Goal: Information Seeking & Learning: Learn about a topic

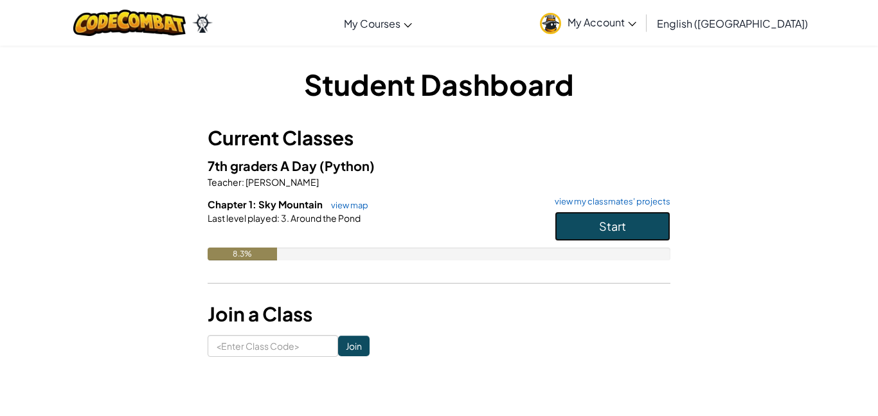
click at [630, 221] on button "Start" at bounding box center [612, 226] width 116 height 30
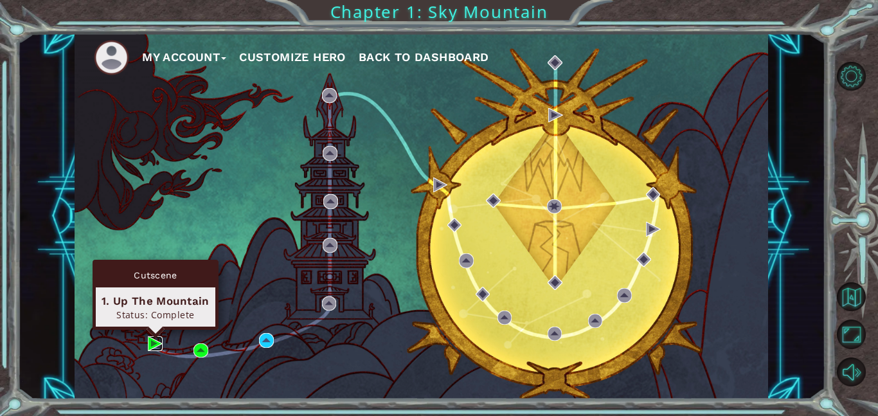
click at [148, 344] on img at bounding box center [155, 343] width 15 height 15
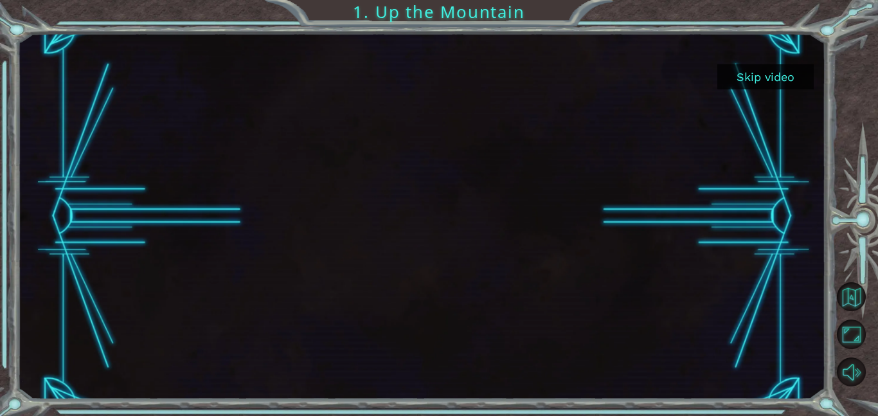
click at [755, 72] on button "Skip video" at bounding box center [765, 76] width 96 height 25
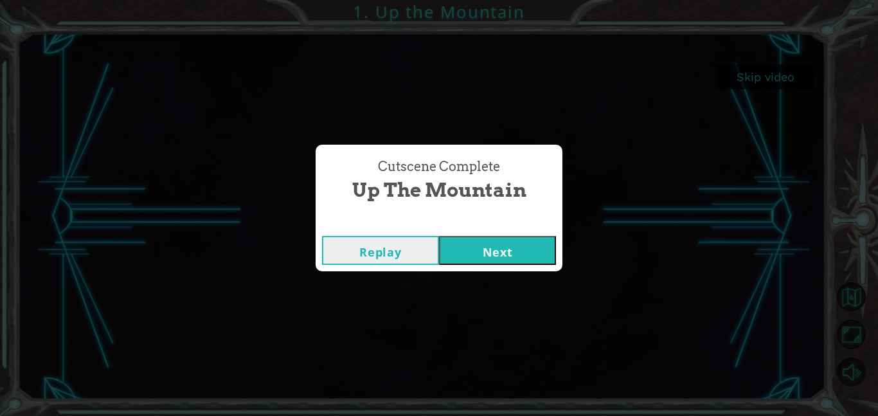
click at [463, 242] on button "Next" at bounding box center [497, 250] width 117 height 29
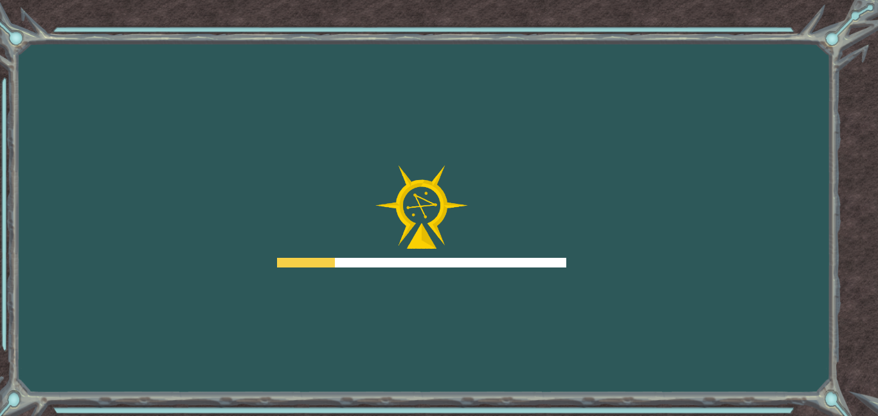
click at [463, 242] on img at bounding box center [421, 207] width 93 height 84
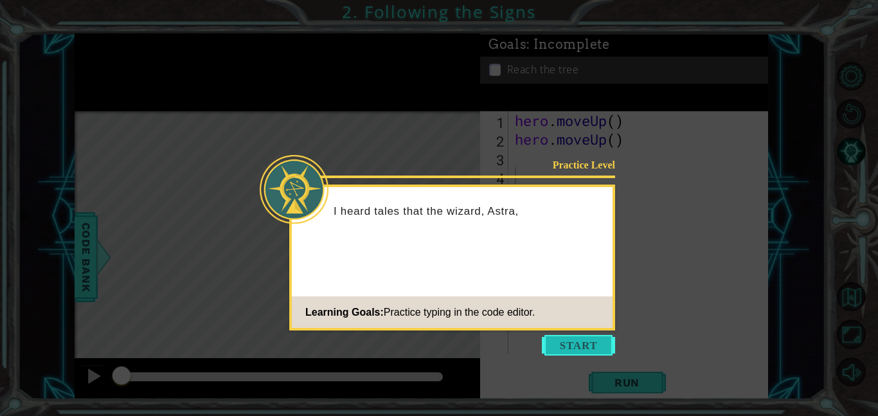
click at [571, 341] on button "Start" at bounding box center [578, 345] width 73 height 21
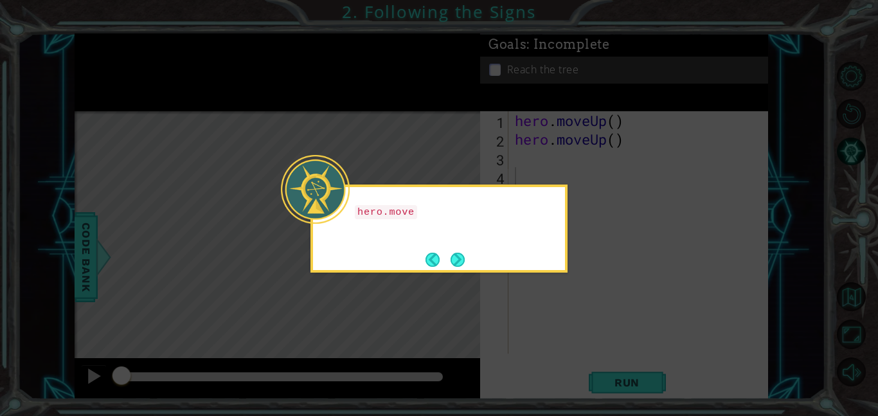
click at [477, 292] on icon at bounding box center [439, 208] width 878 height 416
click at [465, 272] on icon at bounding box center [439, 208] width 878 height 416
click at [400, 220] on p "hero.moveUp() will take me up the path." at bounding box center [455, 218] width 201 height 29
click at [483, 284] on icon at bounding box center [439, 208] width 878 height 416
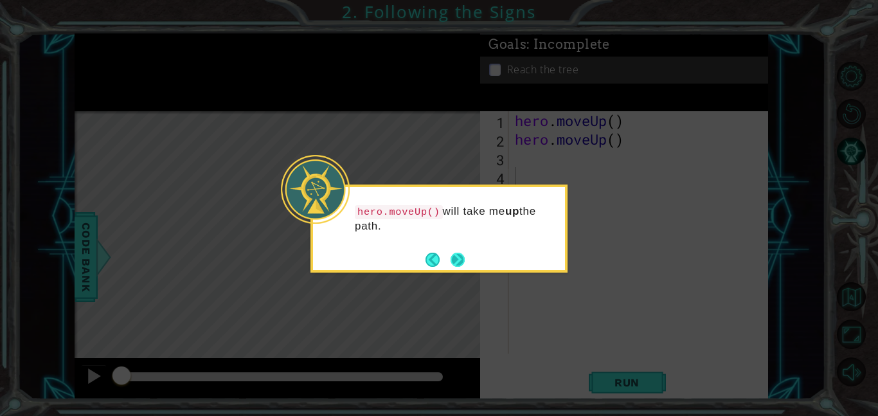
click at [455, 261] on button "Next" at bounding box center [457, 259] width 14 height 14
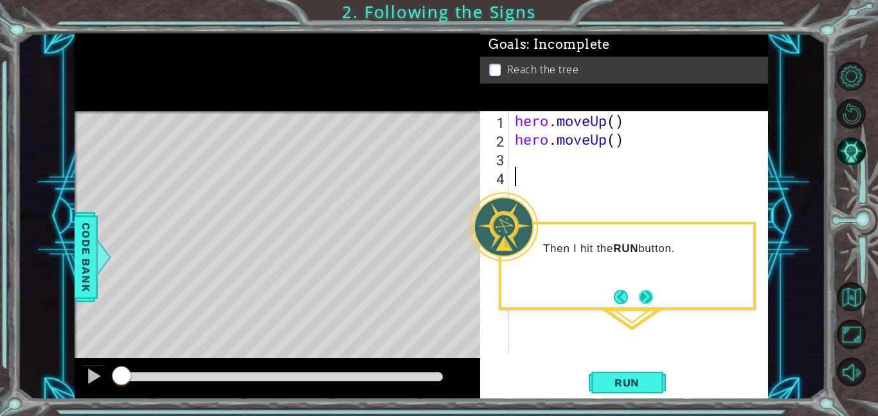
click at [642, 289] on button "Next" at bounding box center [646, 296] width 15 height 15
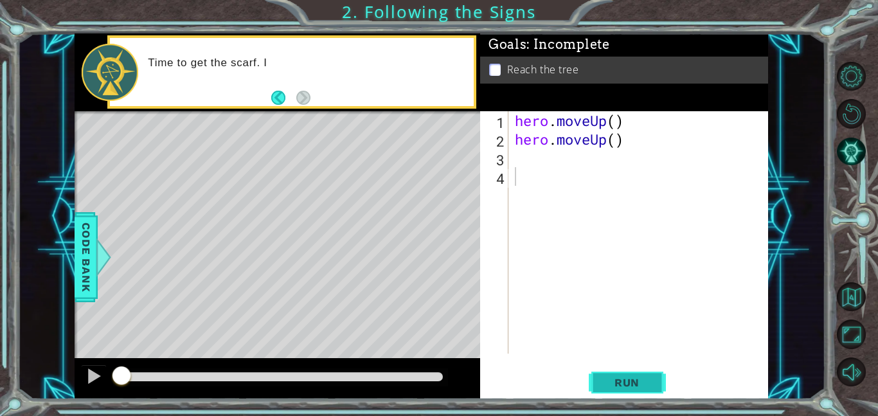
click at [624, 382] on span "Run" at bounding box center [626, 382] width 51 height 13
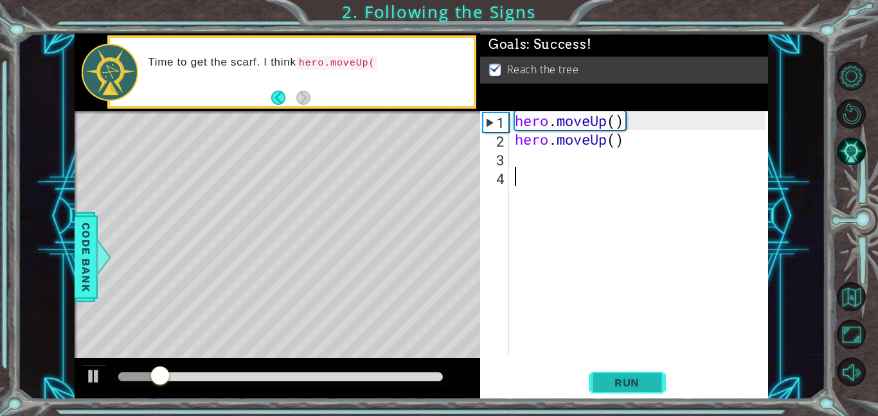
click at [624, 382] on span "Run" at bounding box center [626, 382] width 51 height 13
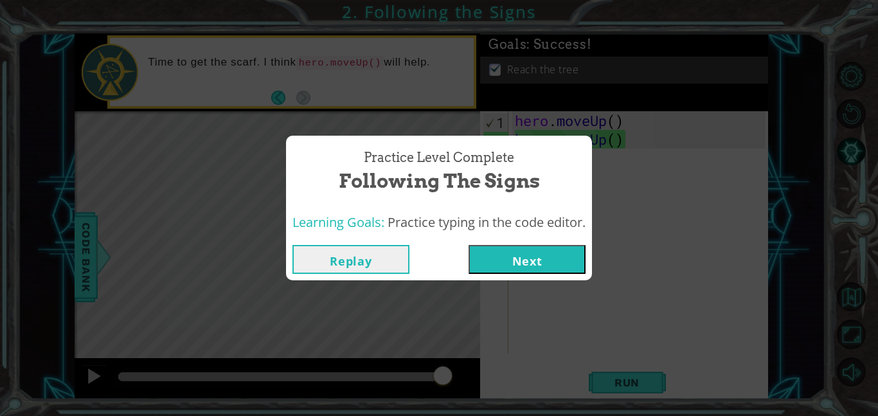
click at [523, 280] on div "Practice Level Complete Following the Signs Learning Goals: Practice typing in …" at bounding box center [439, 208] width 878 height 416
click at [509, 261] on button "Next" at bounding box center [526, 259] width 117 height 29
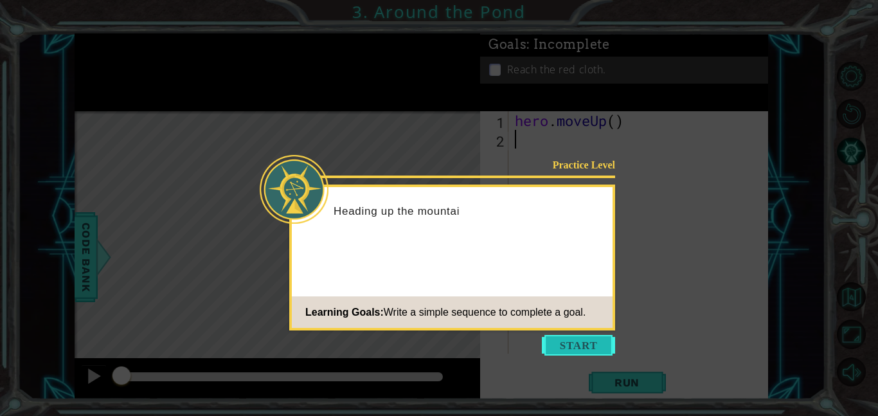
click at [583, 348] on button "Start" at bounding box center [578, 345] width 73 height 21
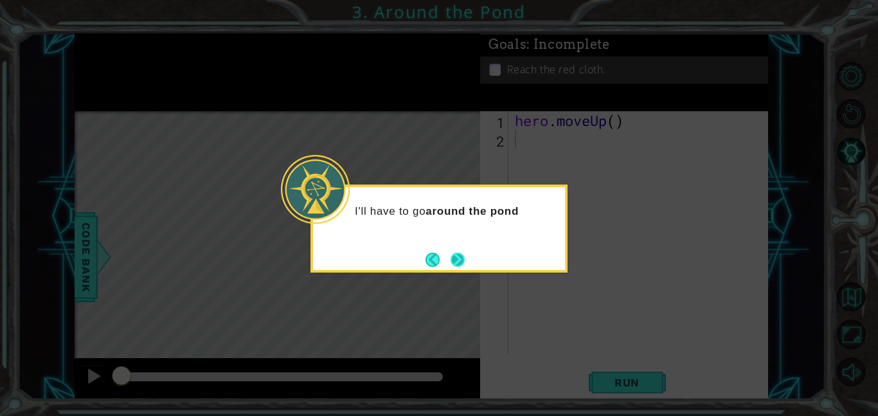
click at [450, 262] on button "Next" at bounding box center [457, 259] width 14 height 14
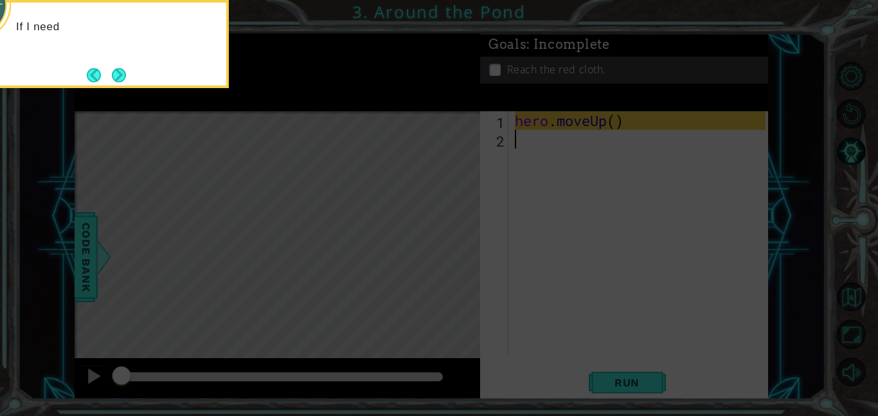
click at [447, 263] on icon at bounding box center [439, 62] width 878 height 707
click at [112, 79] on button "Next" at bounding box center [119, 75] width 14 height 14
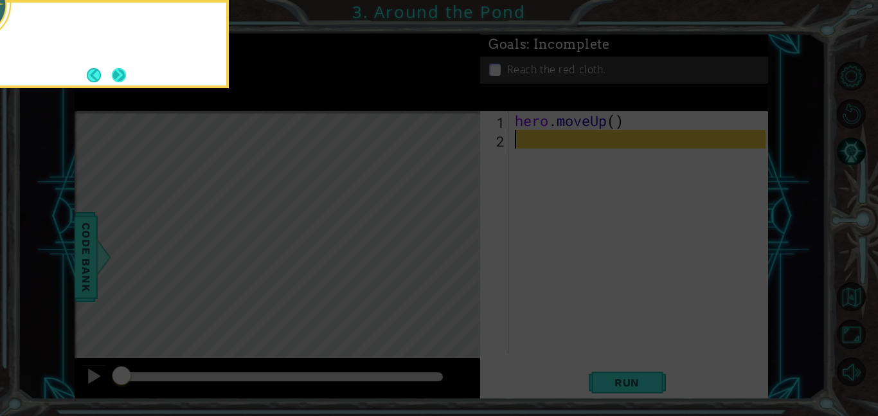
click at [119, 78] on button "Next" at bounding box center [119, 75] width 14 height 14
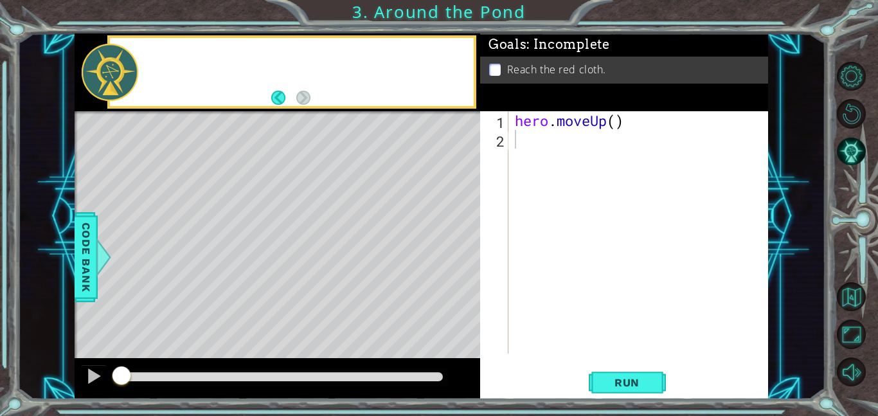
click at [119, 78] on div at bounding box center [110, 72] width 57 height 57
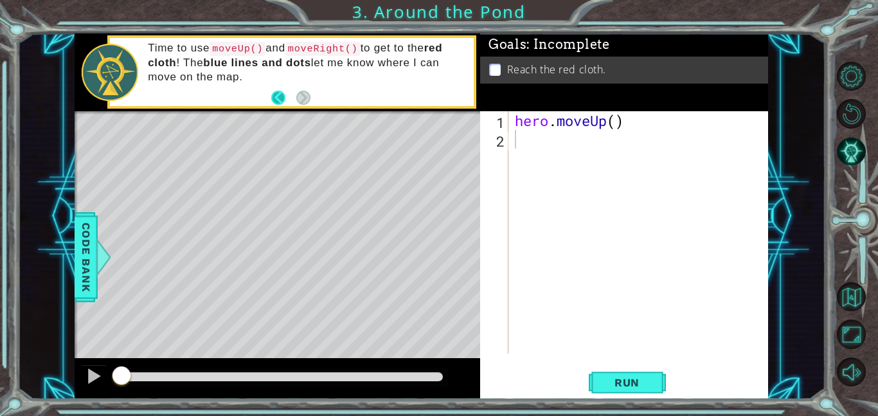
click at [283, 94] on button "Back" at bounding box center [283, 98] width 25 height 14
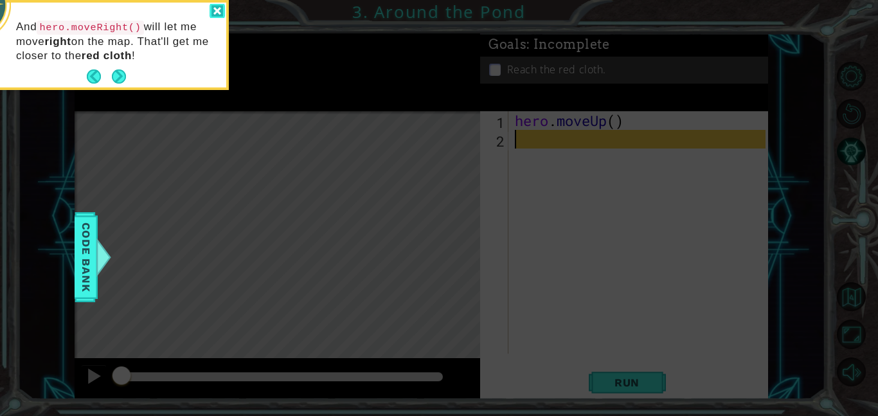
click at [213, 8] on div at bounding box center [216, 11] width 15 height 15
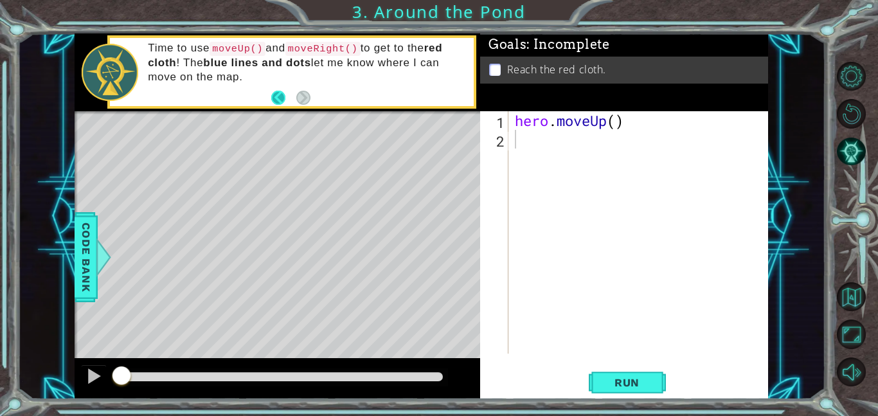
click at [278, 98] on button "Back" at bounding box center [283, 98] width 25 height 14
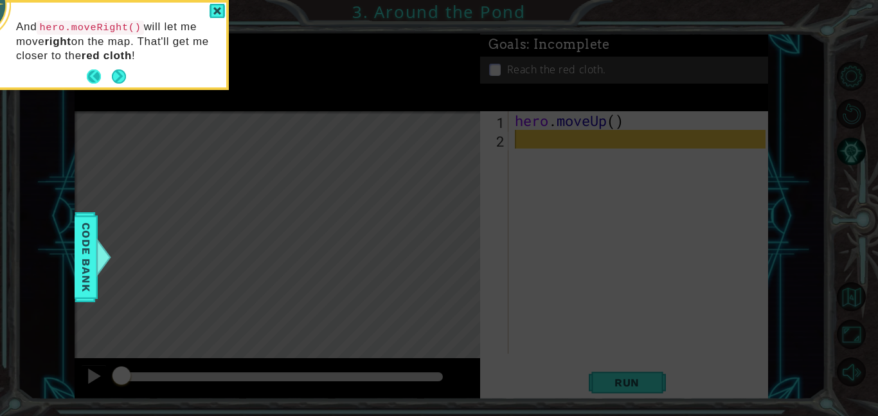
click at [91, 73] on button "Back" at bounding box center [99, 76] width 25 height 14
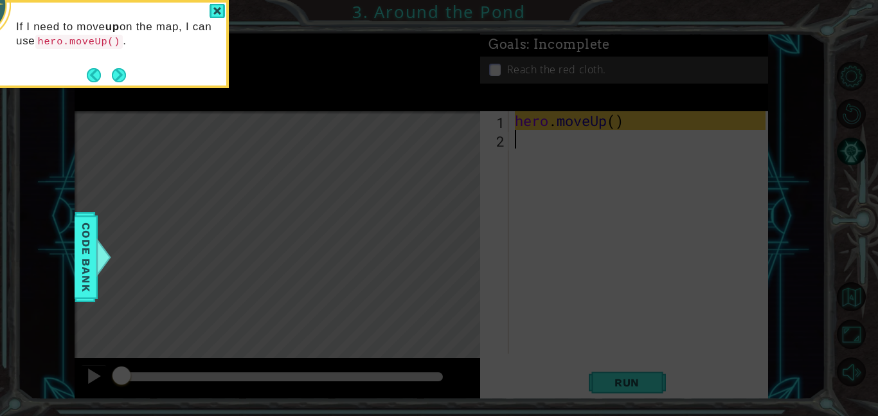
click at [91, 73] on button "Back" at bounding box center [99, 75] width 25 height 14
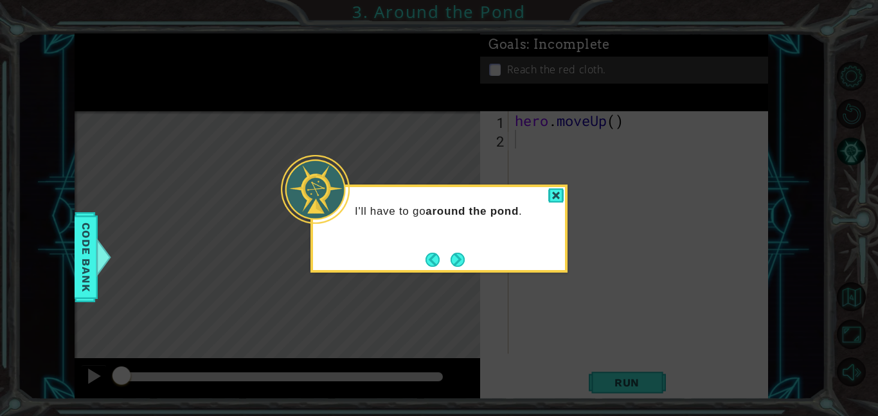
click at [91, 73] on icon at bounding box center [439, 208] width 878 height 416
click at [427, 261] on button "Back" at bounding box center [437, 259] width 25 height 14
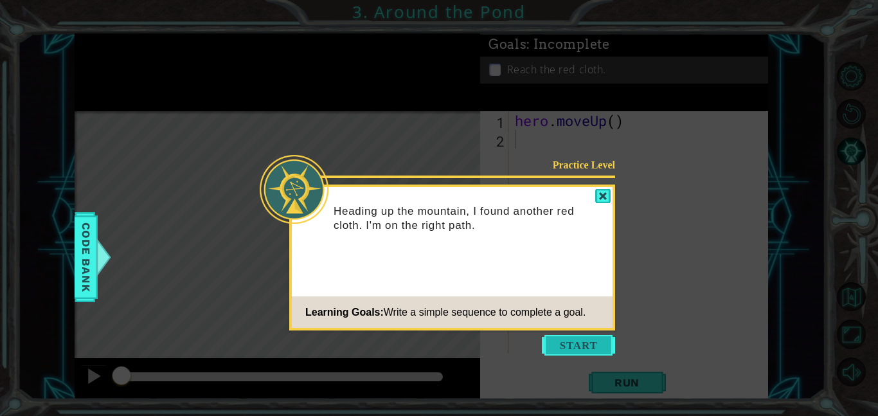
click at [570, 341] on button "Start" at bounding box center [578, 345] width 73 height 21
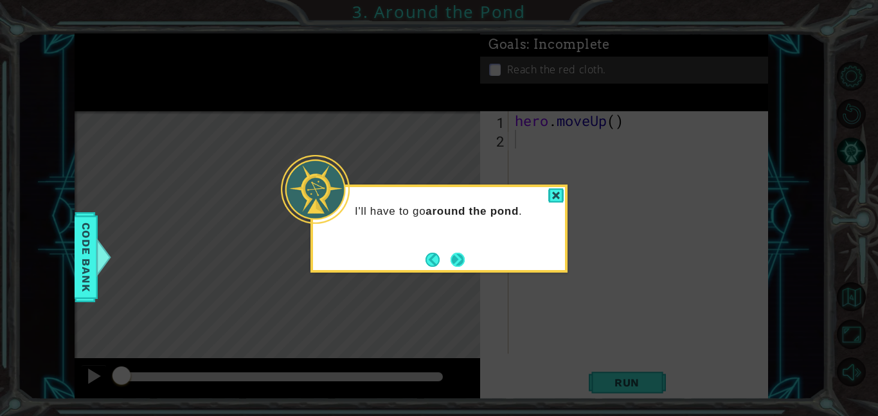
click at [465, 262] on button "Next" at bounding box center [457, 259] width 14 height 14
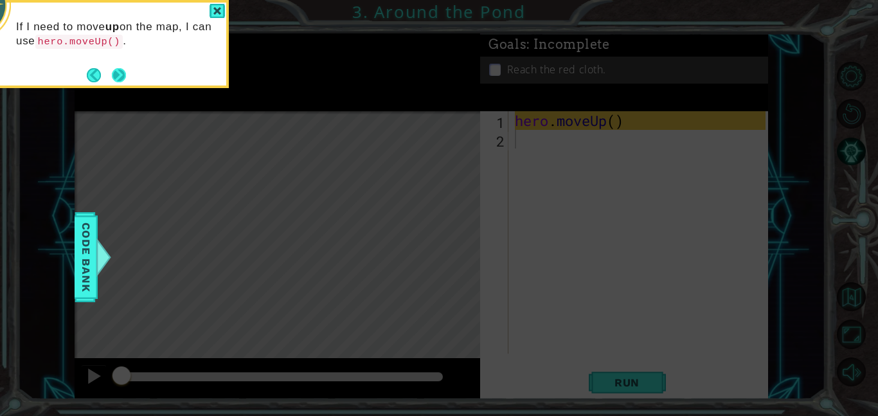
click at [115, 75] on button "Next" at bounding box center [119, 75] width 14 height 14
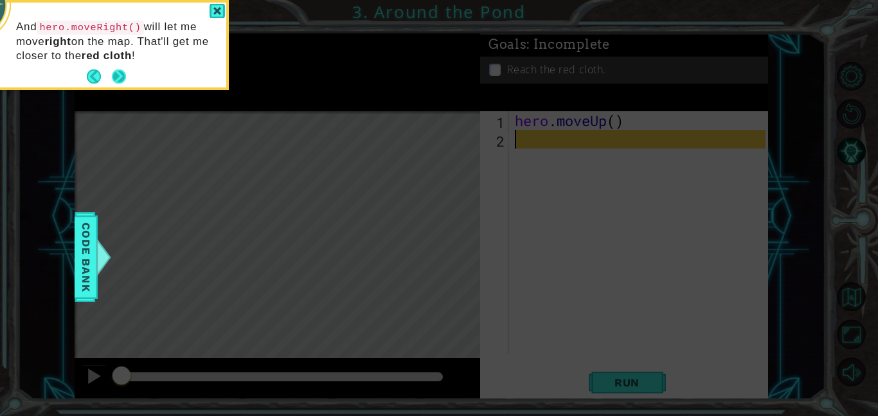
click at [115, 74] on button "Next" at bounding box center [119, 76] width 15 height 15
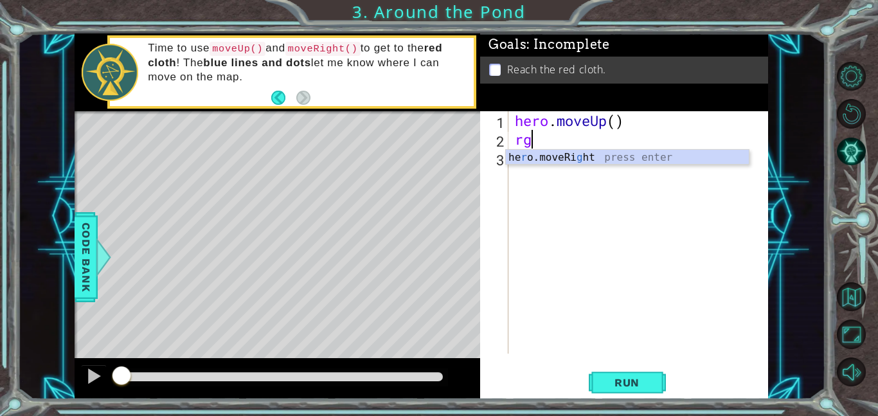
type textarea "r"
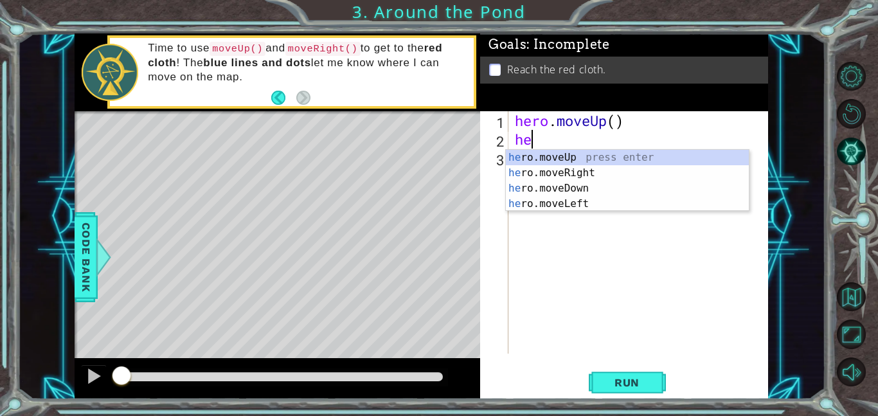
type textarea "her"
click at [555, 160] on div "her o.moveUp press enter her o.moveRight press enter her o.moveDown press enter…" at bounding box center [627, 196] width 243 height 93
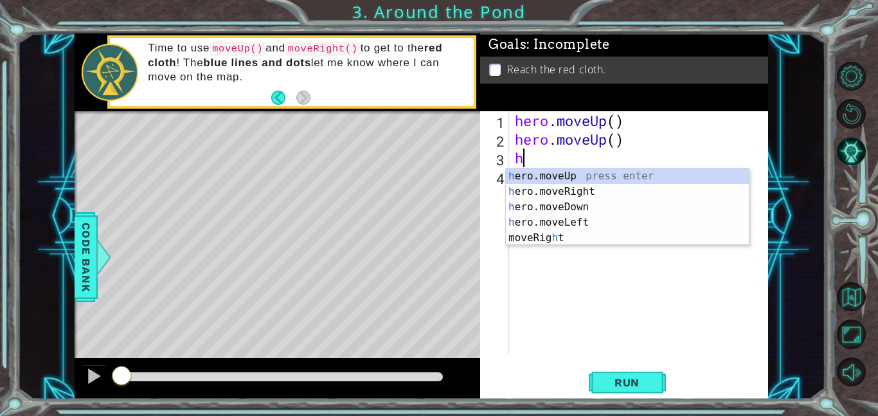
type textarea "her"
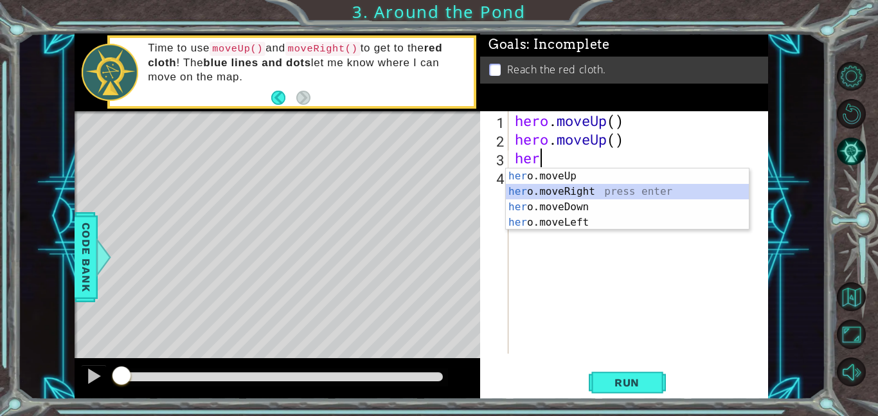
click at [573, 195] on div "her o.moveUp press enter her o.moveRight press enter her o.moveDown press enter…" at bounding box center [627, 214] width 243 height 93
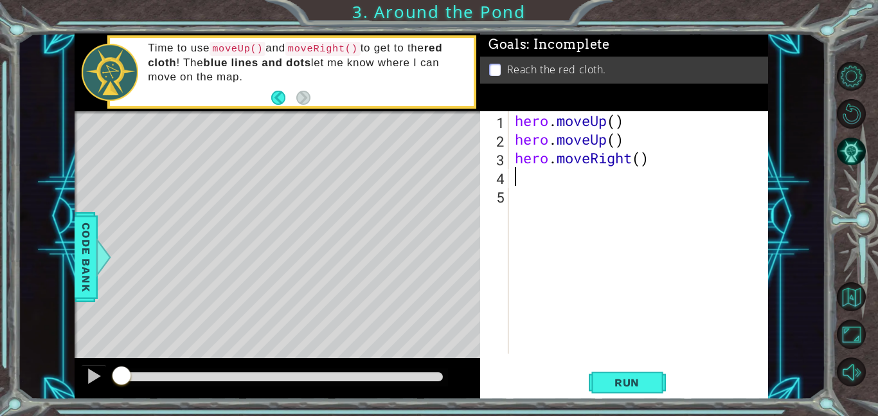
type textarea "h"
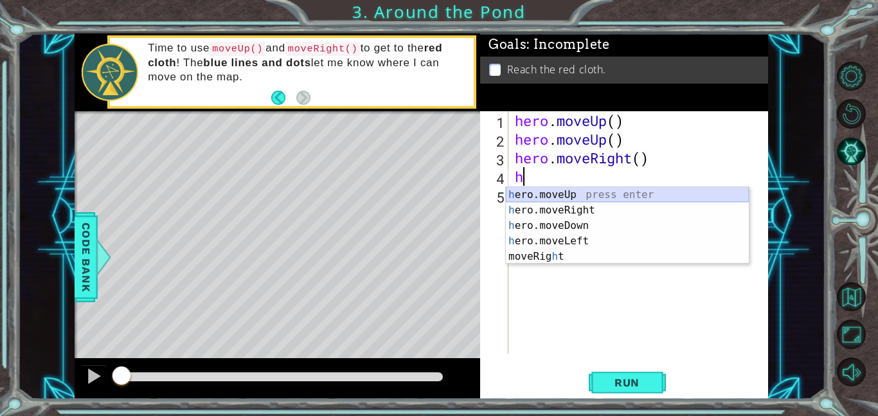
click at [546, 193] on div "h ero.moveUp press enter h ero.moveRight press enter h ero.moveDown press enter…" at bounding box center [627, 241] width 243 height 108
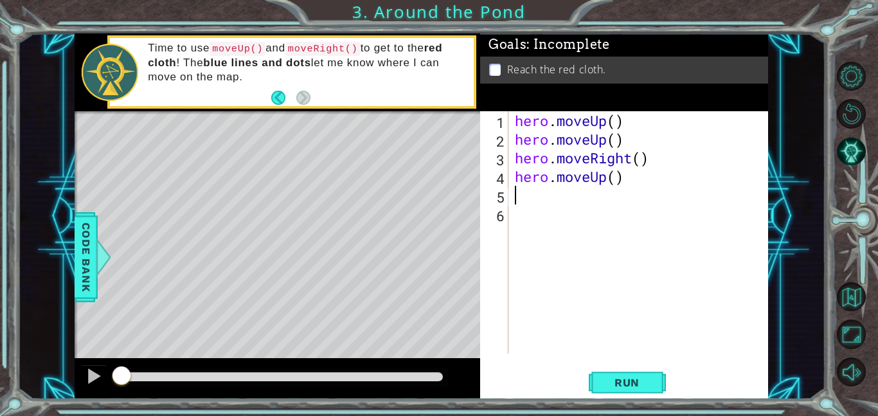
type textarea "h"
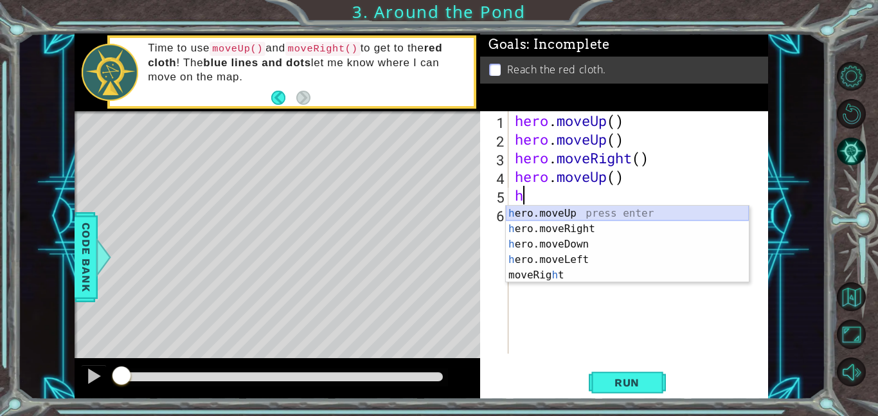
click at [554, 211] on div "h ero.moveUp press enter h ero.moveRight press enter h ero.moveDown press enter…" at bounding box center [627, 260] width 243 height 108
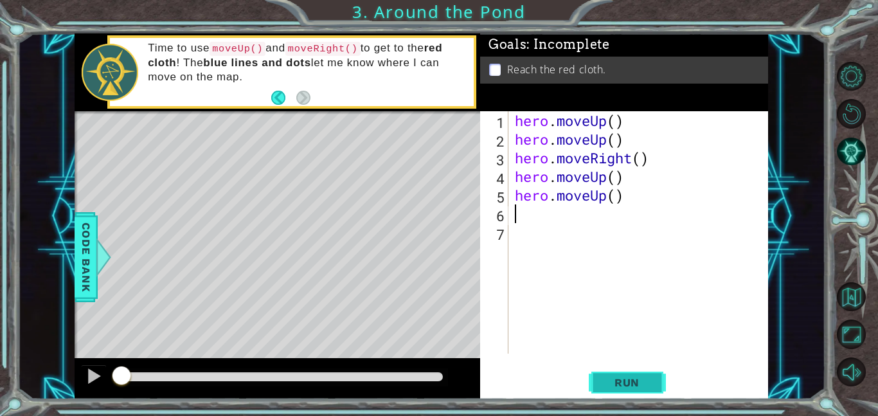
click at [619, 376] on span "Run" at bounding box center [626, 382] width 51 height 13
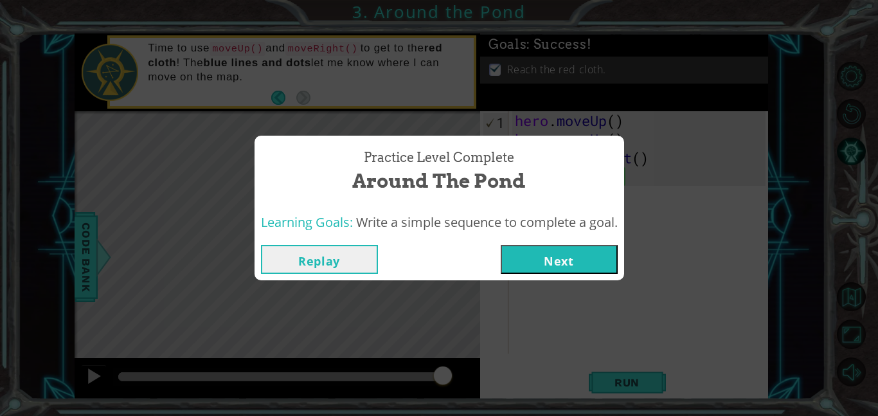
click at [529, 267] on button "Next" at bounding box center [558, 259] width 117 height 29
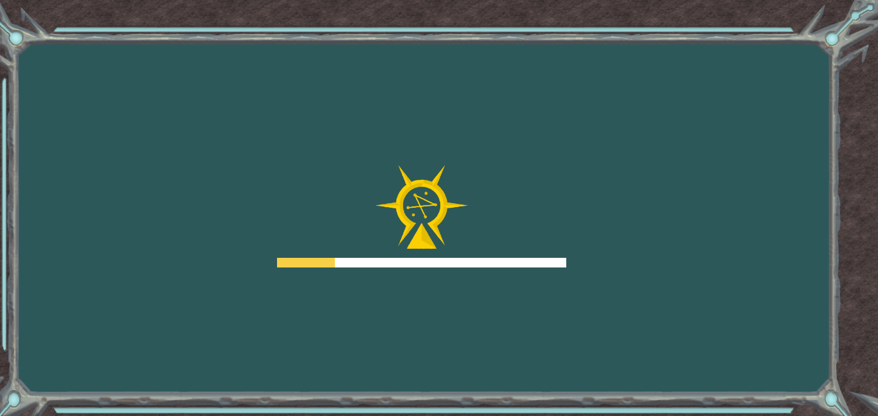
click at [529, 266] on div at bounding box center [421, 263] width 289 height 10
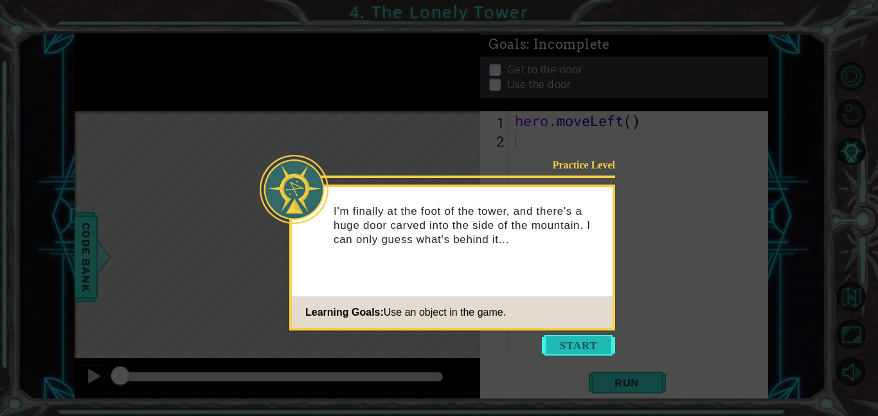
click at [562, 345] on button "Start" at bounding box center [578, 345] width 73 height 21
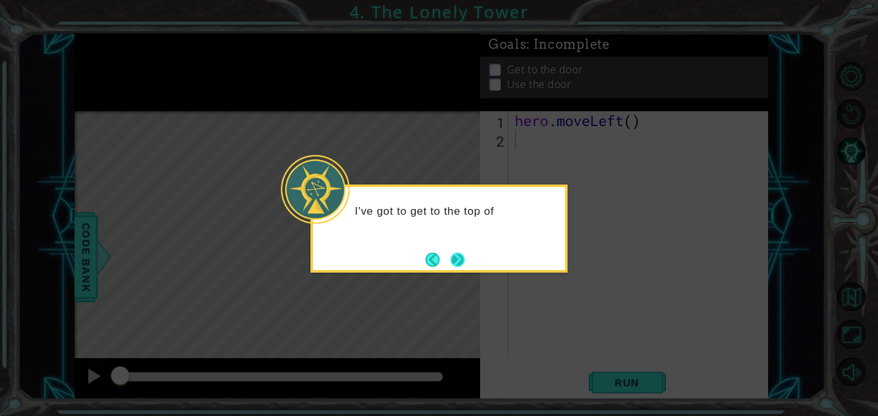
click at [462, 267] on button "Next" at bounding box center [457, 259] width 15 height 15
click at [461, 267] on button "Next" at bounding box center [457, 259] width 14 height 14
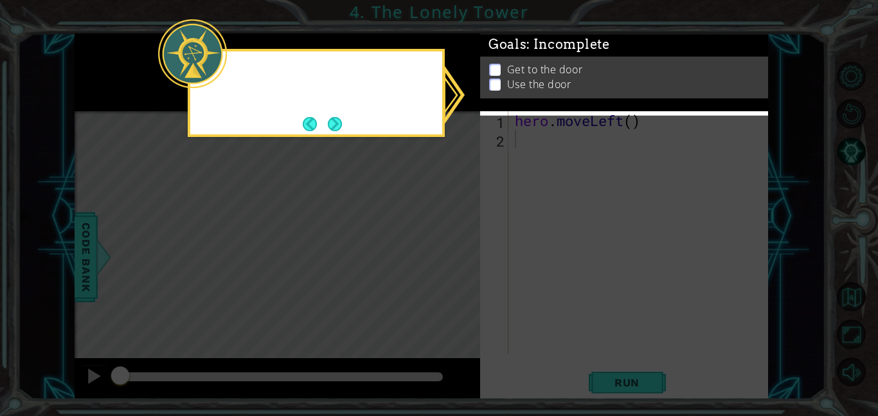
click at [461, 267] on icon at bounding box center [439, 208] width 878 height 416
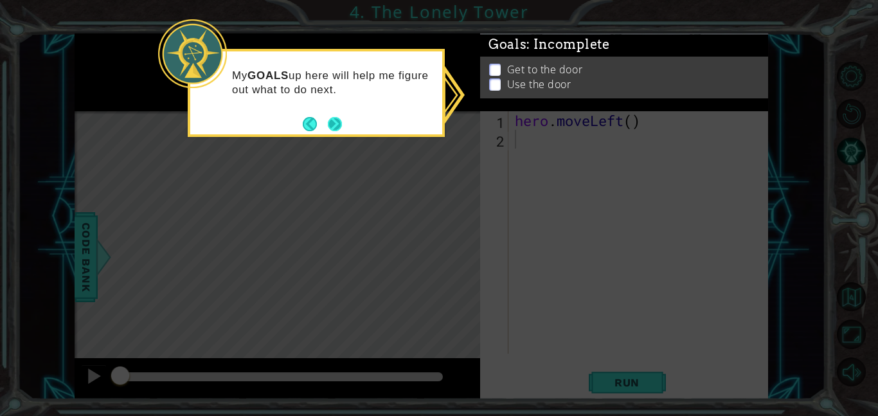
click at [333, 124] on button "Next" at bounding box center [335, 124] width 14 height 14
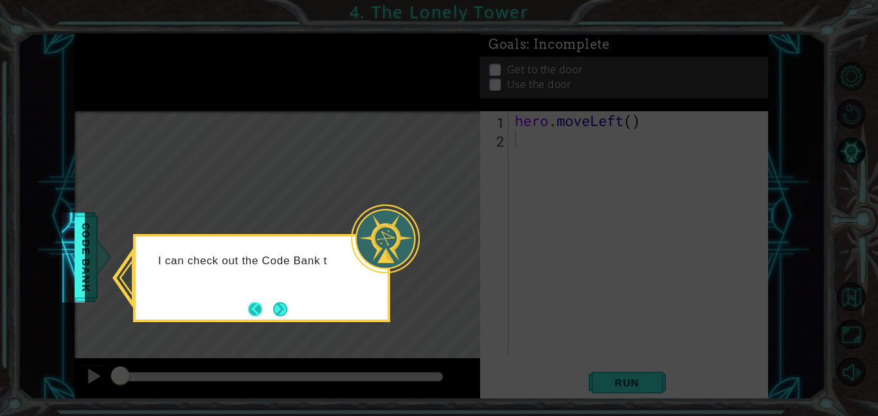
click at [267, 306] on button "Back" at bounding box center [260, 309] width 25 height 14
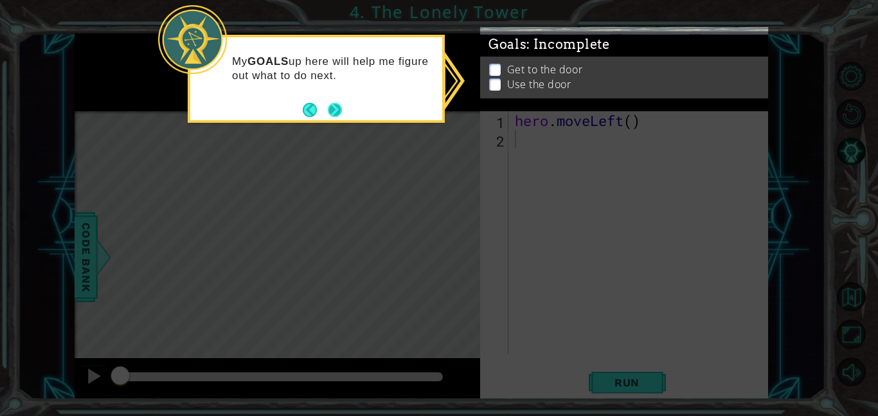
click at [332, 110] on button "Next" at bounding box center [335, 110] width 14 height 14
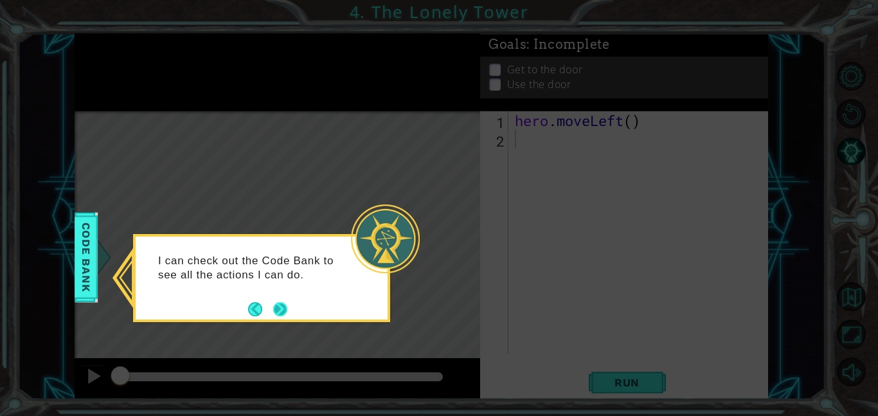
click at [276, 306] on button "Next" at bounding box center [280, 309] width 14 height 14
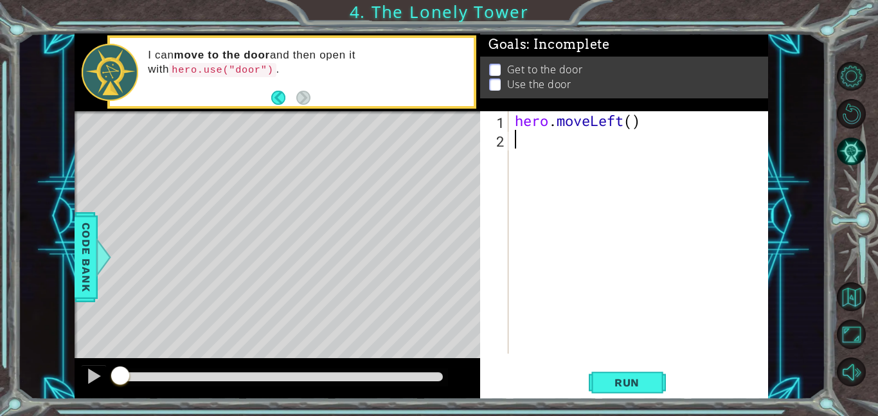
type textarea "h"
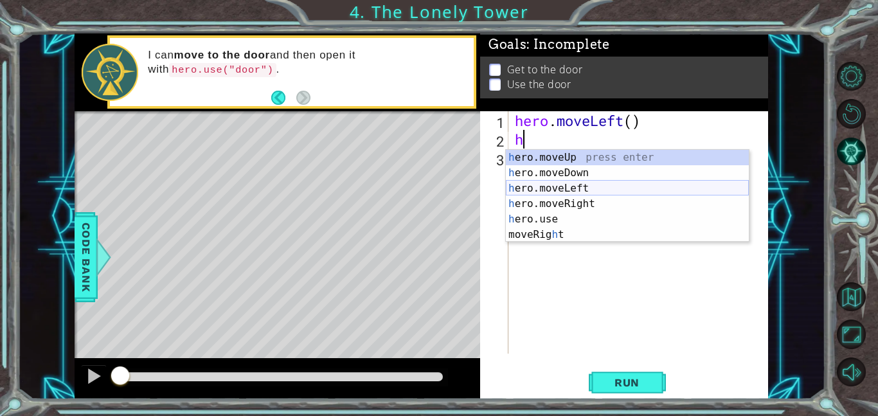
click at [578, 185] on div "h ero.moveUp press enter h ero.moveDown press enter h ero.moveLeft press enter …" at bounding box center [627, 211] width 243 height 123
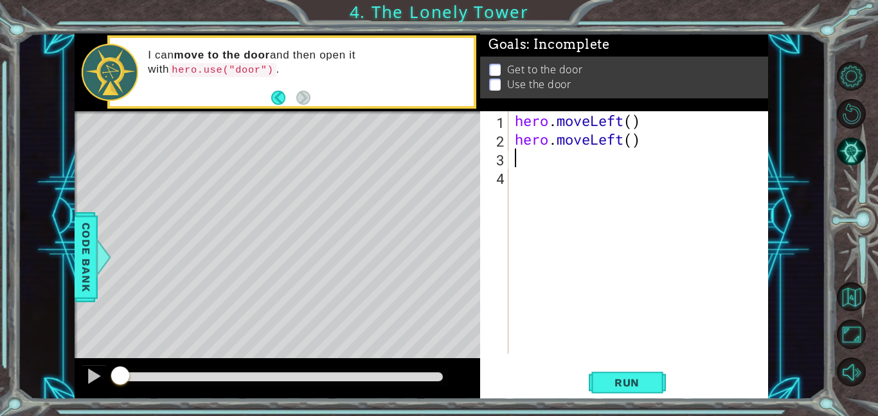
type textarea "h"
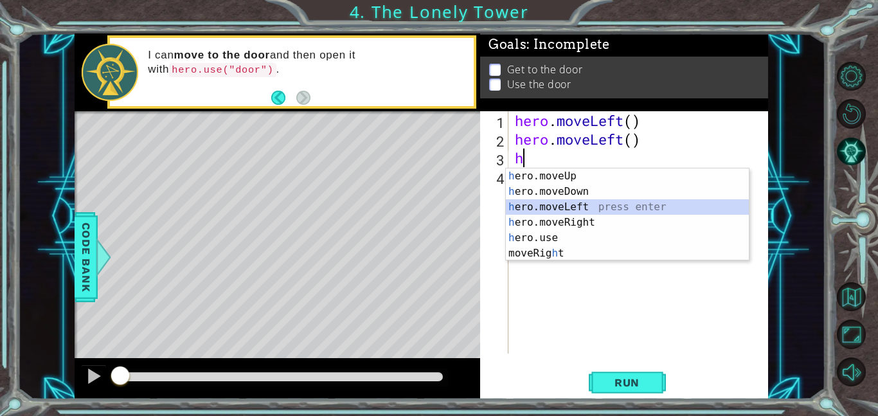
click at [580, 204] on div "h ero.moveUp press enter h ero.moveDown press enter h ero.moveLeft press enter …" at bounding box center [627, 229] width 243 height 123
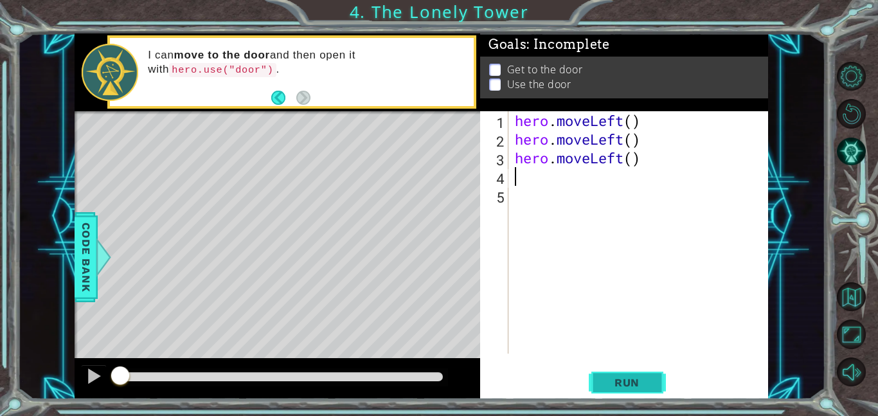
click at [600, 377] on button "Run" at bounding box center [627, 382] width 77 height 29
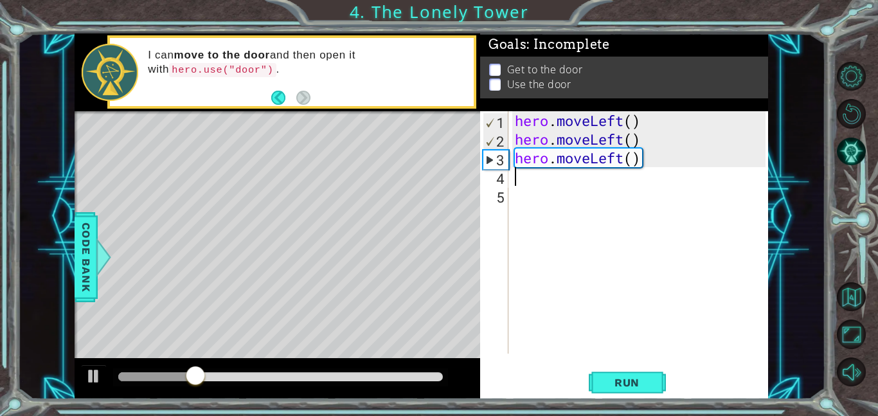
click at [545, 167] on div "hero . moveLeft ( ) hero . moveLeft ( ) hero . moveLeft ( )" at bounding box center [642, 250] width 260 height 279
click at [602, 158] on div "hero . moveLeft ( ) hero . moveLeft ( ) . moveLeft ( )" at bounding box center [642, 250] width 260 height 279
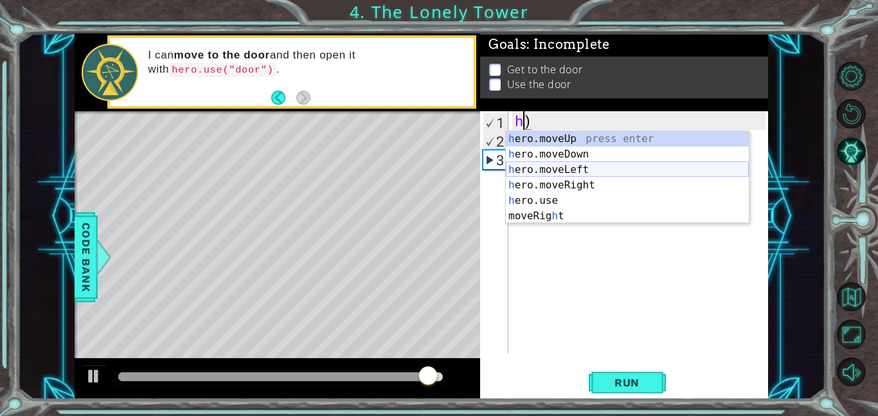
click at [572, 165] on div "h ero.moveUp press enter h ero.moveDown press enter h ero.moveLeft press enter …" at bounding box center [627, 192] width 243 height 123
type textarea "hero.moveLeft()"
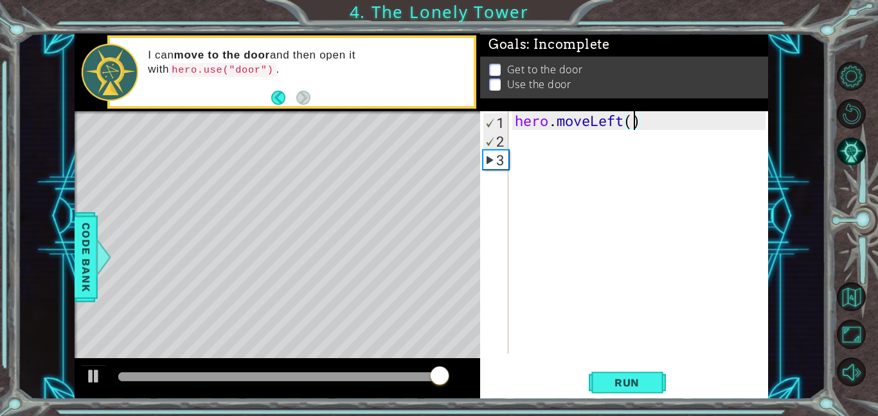
click at [567, 148] on div "hero . moveLeft ( )" at bounding box center [642, 250] width 260 height 279
click at [503, 145] on div "2" at bounding box center [495, 141] width 25 height 19
type textarea "h"
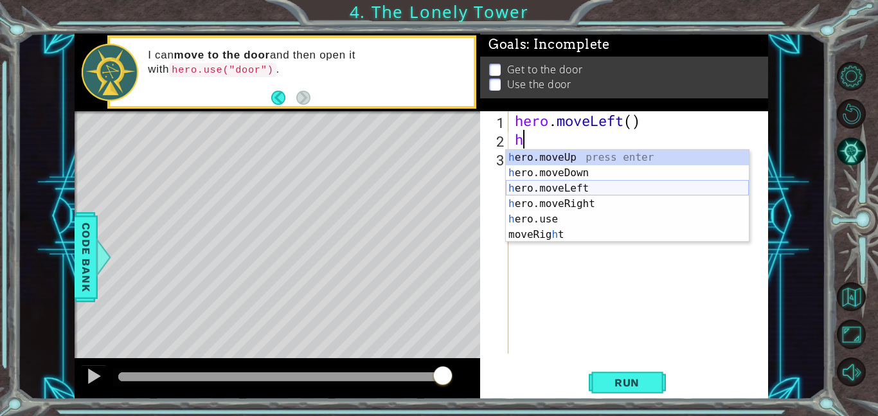
click at [556, 190] on div "h ero.moveUp press enter h ero.moveDown press enter h ero.moveLeft press enter …" at bounding box center [627, 211] width 243 height 123
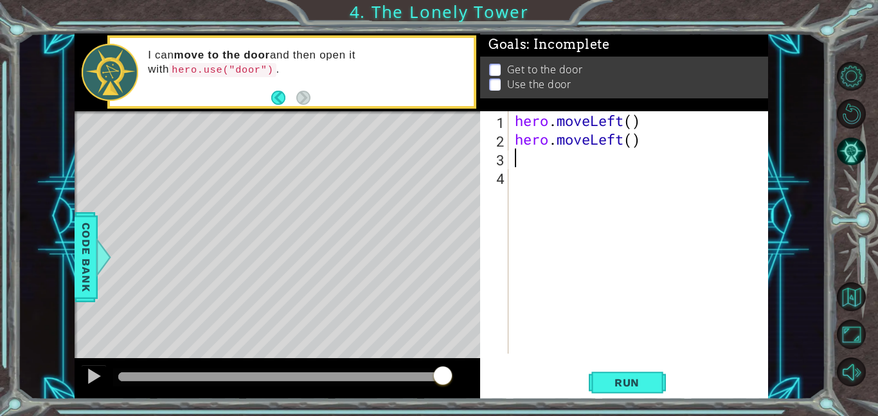
type textarea "h"
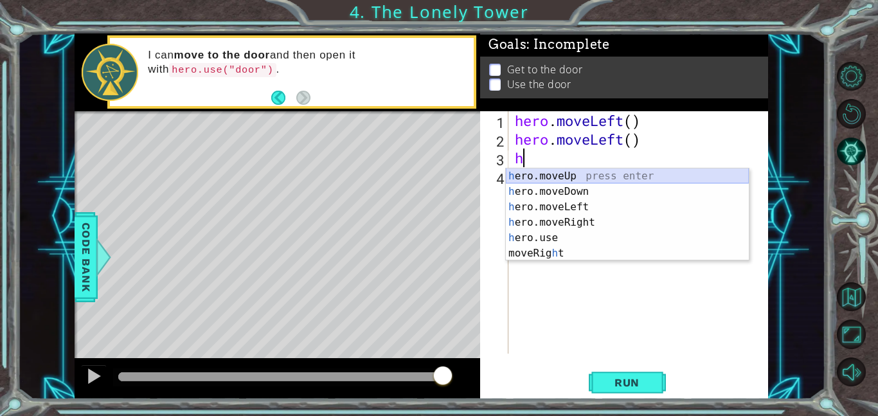
click at [549, 173] on div "h ero.moveUp press enter h ero.moveDown press enter h ero.moveLeft press enter …" at bounding box center [627, 229] width 243 height 123
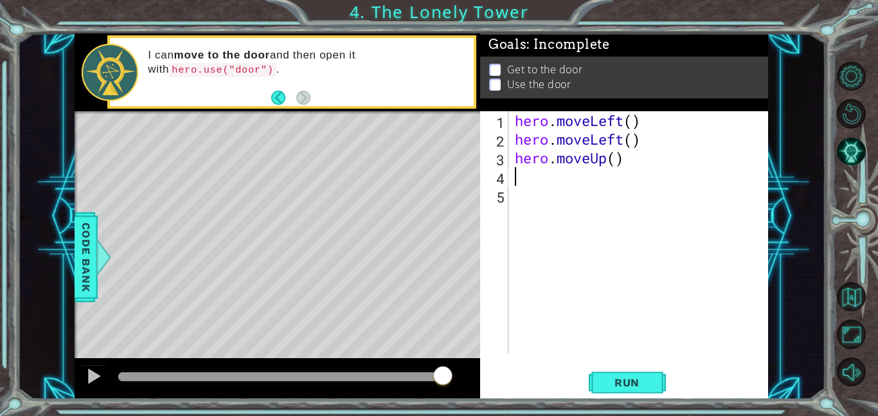
type textarea "h"
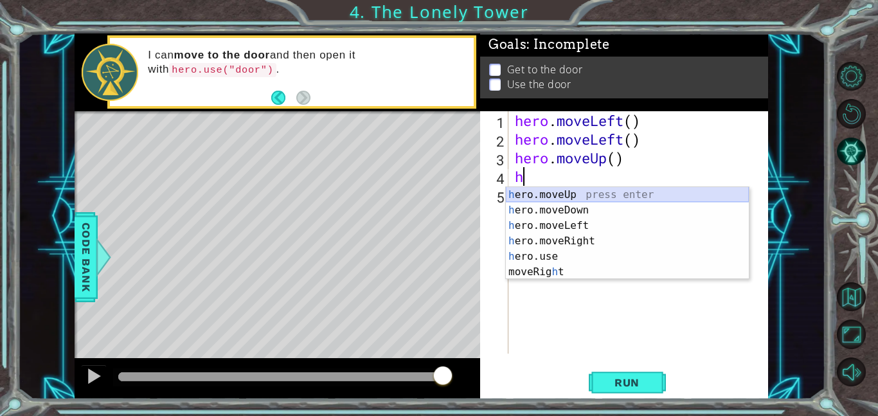
click at [568, 191] on div "h ero.moveUp press enter h ero.moveDown press enter h ero.moveLeft press enter …" at bounding box center [627, 248] width 243 height 123
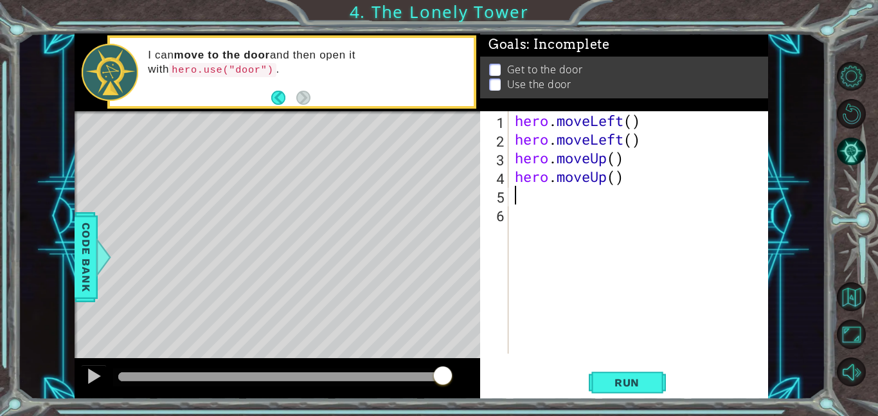
type textarea "h"
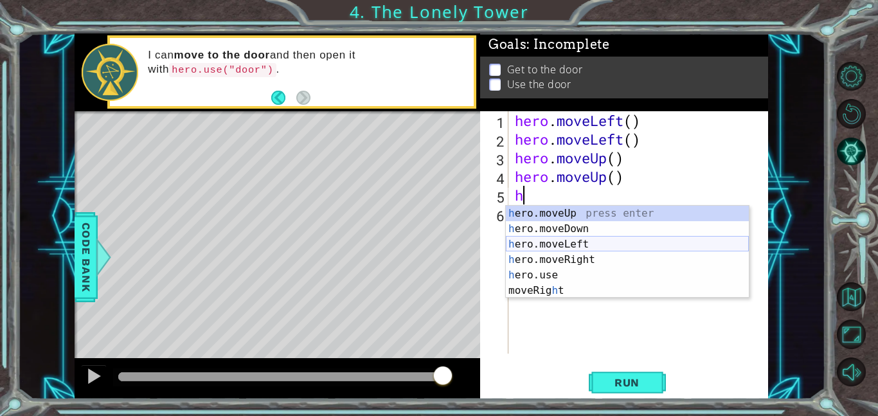
click at [562, 238] on div "h ero.moveUp press enter h ero.moveDown press enter h ero.moveLeft press enter …" at bounding box center [627, 267] width 243 height 123
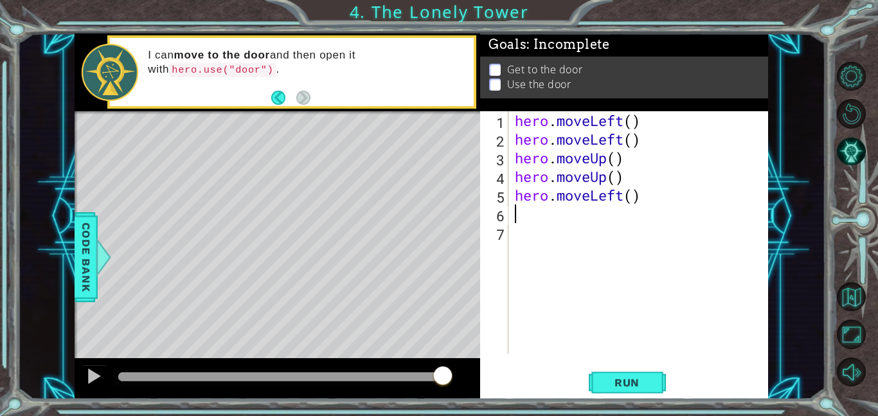
type textarea "h"
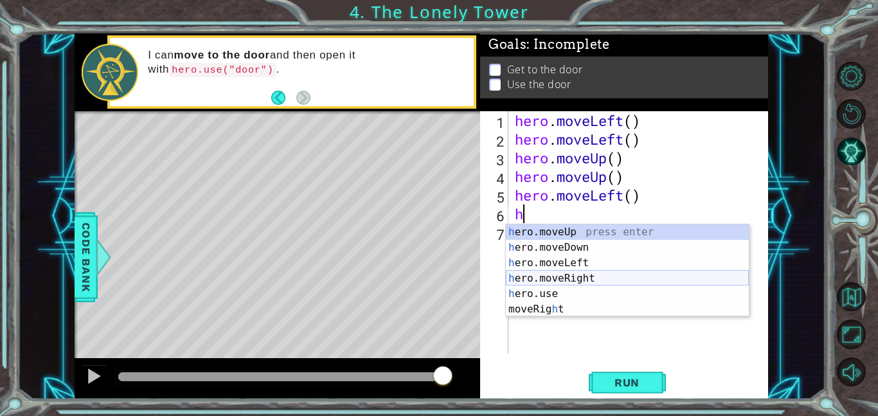
click at [568, 281] on div "h ero.moveUp press enter h ero.moveDown press enter h ero.moveLeft press enter …" at bounding box center [627, 285] width 243 height 123
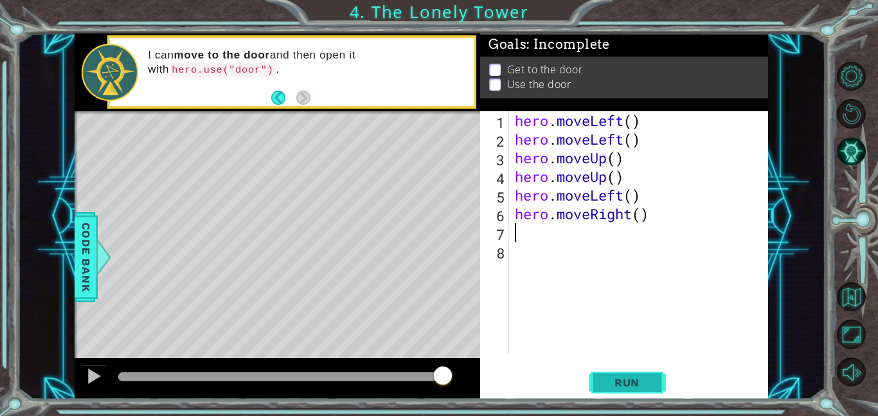
click at [593, 373] on button "Run" at bounding box center [627, 382] width 77 height 29
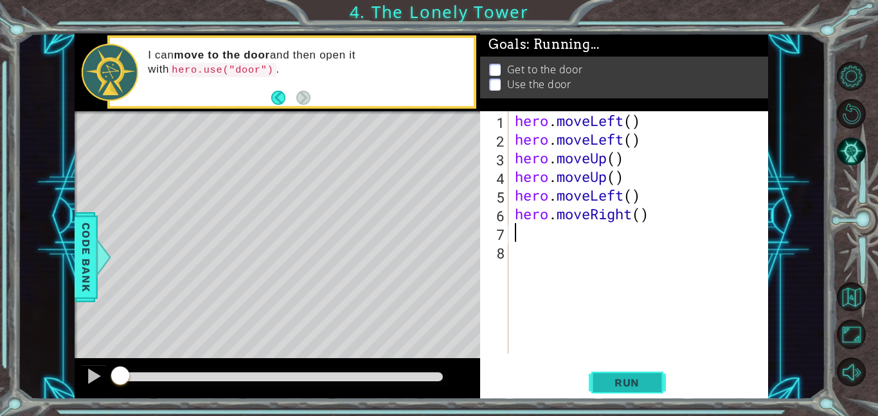
click at [593, 373] on button "Run" at bounding box center [627, 382] width 77 height 29
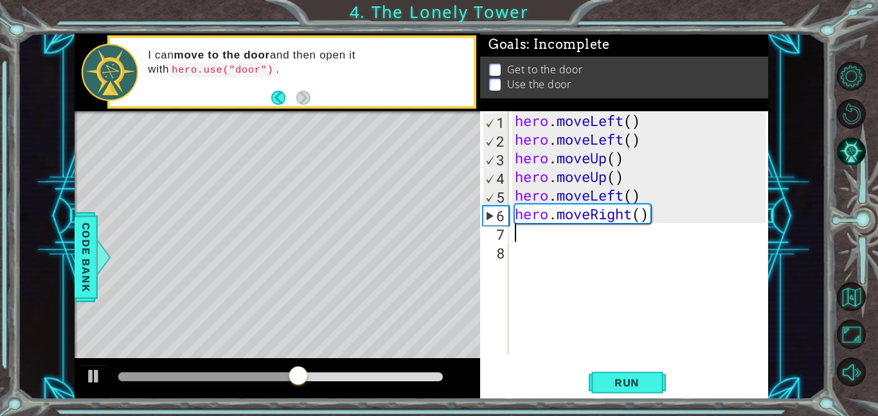
click at [490, 220] on div "6" at bounding box center [495, 215] width 25 height 19
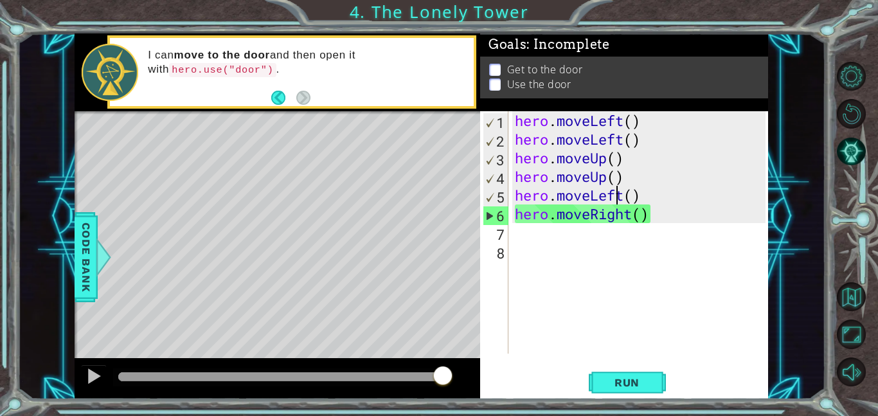
click at [619, 198] on div "hero . moveLeft ( ) hero . moveLeft ( ) hero . moveUp ( ) hero . moveUp ( ) her…" at bounding box center [642, 250] width 260 height 279
click at [623, 197] on div "hero . moveLeft ( ) hero . moveLeft ( ) hero . moveUp ( ) hero . moveUp ( ) her…" at bounding box center [642, 250] width 260 height 279
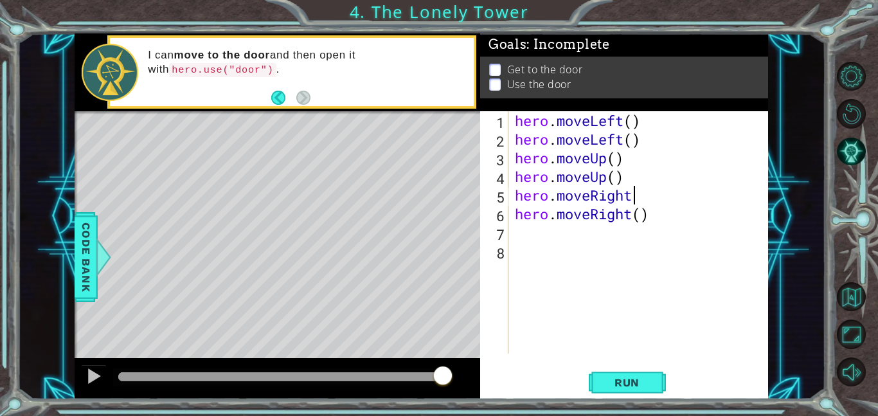
scroll to position [0, 4]
click at [593, 383] on button "Run" at bounding box center [627, 382] width 77 height 29
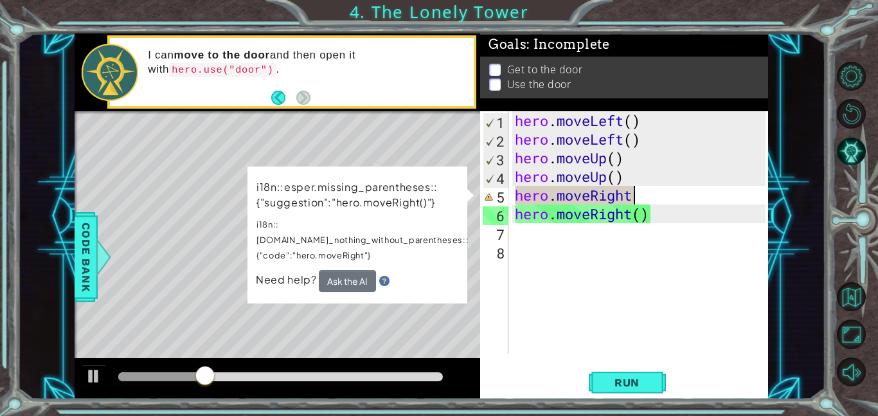
click at [655, 195] on div "hero . moveLeft ( ) hero . moveLeft ( ) hero . moveUp ( ) hero . moveUp ( ) her…" at bounding box center [642, 250] width 260 height 279
type textarea "hero.moveRigh"
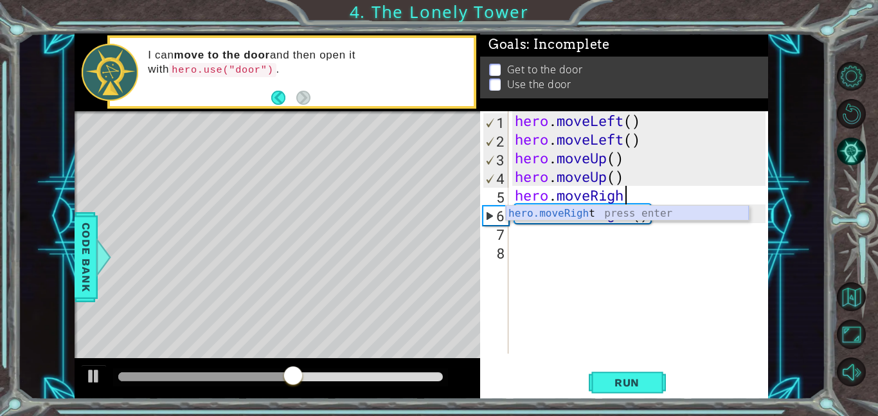
click at [572, 213] on div "hero.moveRigh t press enter" at bounding box center [627, 229] width 243 height 46
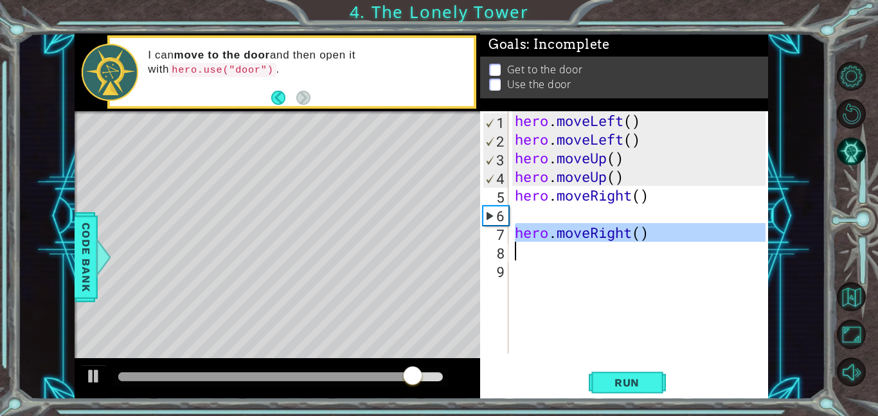
drag, startPoint x: 515, startPoint y: 235, endPoint x: 650, endPoint y: 242, distance: 135.1
click at [650, 242] on div "hero . moveLeft ( ) hero . moveLeft ( ) hero . moveUp ( ) hero . moveUp ( ) her…" at bounding box center [642, 250] width 260 height 279
type textarea "hero.moveRight()"
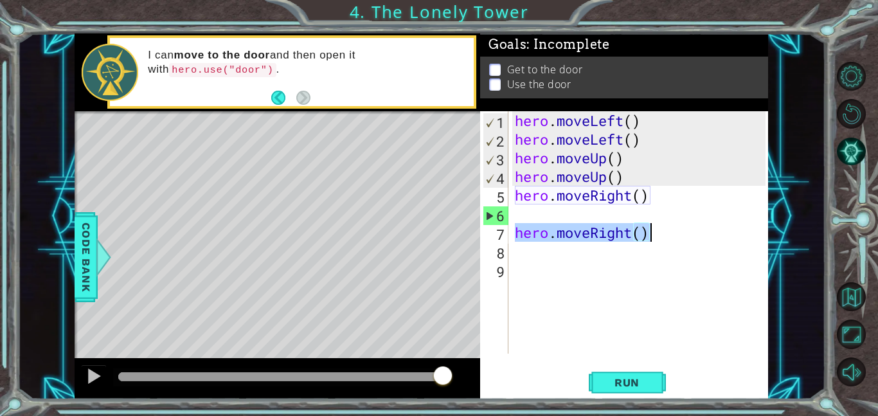
click at [567, 221] on div "hero . moveLeft ( ) hero . moveLeft ( ) hero . moveUp ( ) hero . moveUp ( ) her…" at bounding box center [642, 250] width 260 height 279
paste textarea "hero.moveRight()"
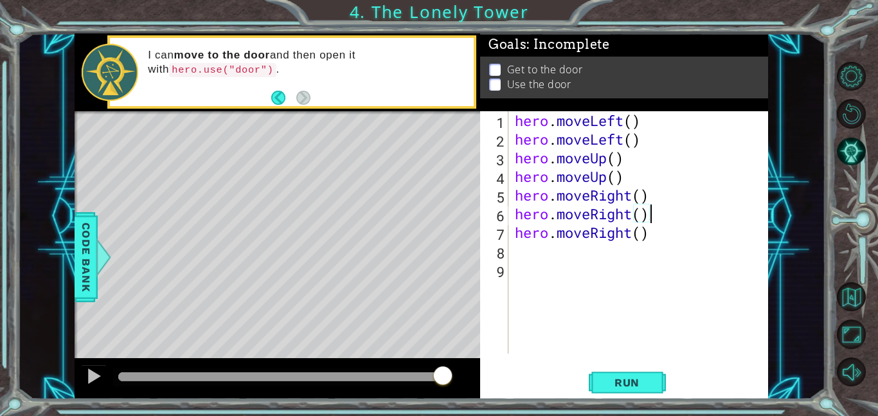
click at [651, 238] on div "hero . moveLeft ( ) hero . moveLeft ( ) hero . moveUp ( ) hero . moveUp ( ) her…" at bounding box center [642, 250] width 260 height 279
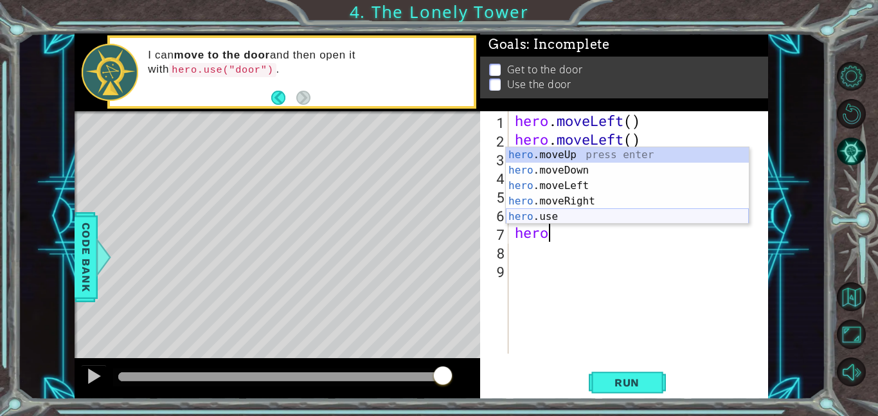
click at [526, 212] on div "hero .moveUp press enter hero .moveDown press enter hero .moveLeft press enter …" at bounding box center [627, 201] width 243 height 108
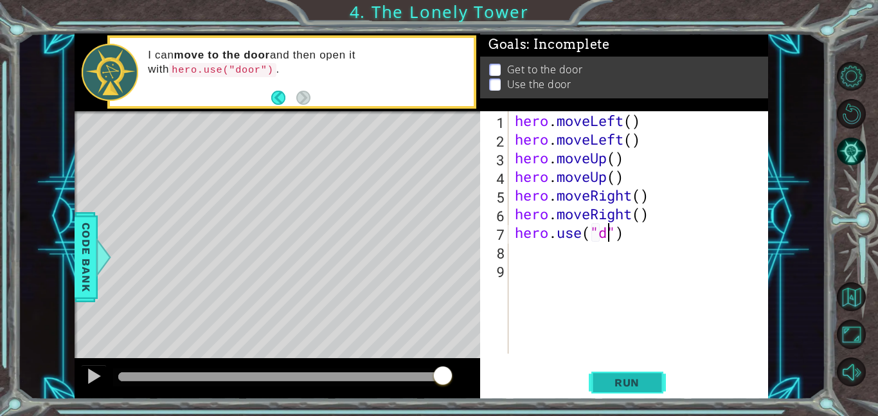
scroll to position [0, 4]
type textarea "hero.use("door")"
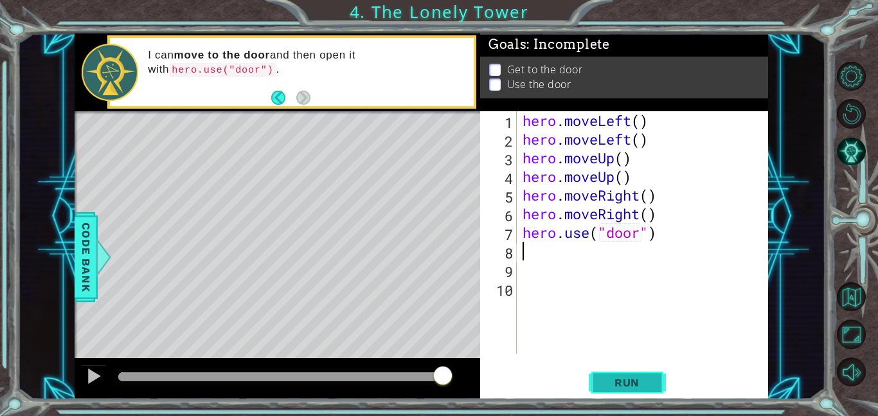
scroll to position [0, 0]
click at [621, 385] on span "Run" at bounding box center [626, 382] width 51 height 13
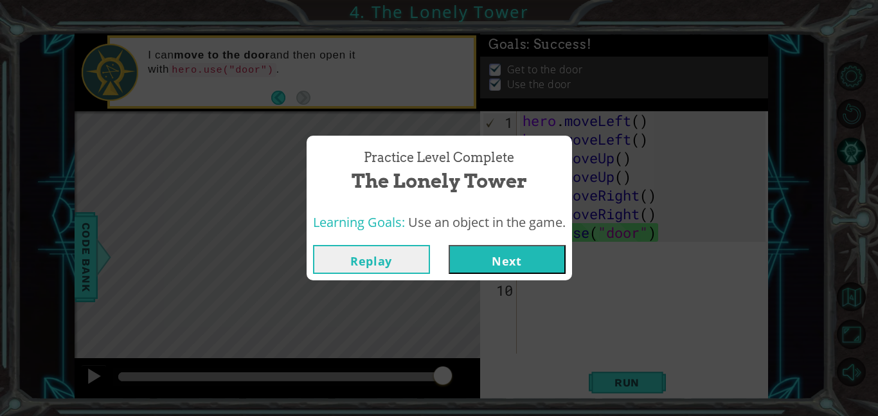
click at [505, 254] on button "Next" at bounding box center [506, 259] width 117 height 29
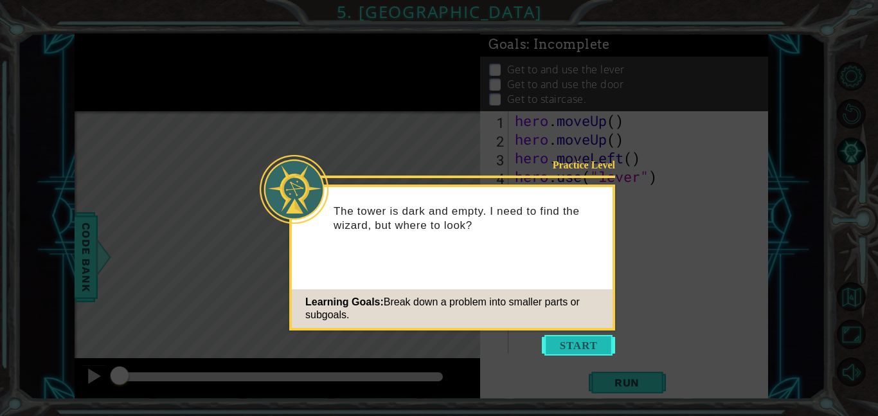
click at [563, 344] on button "Start" at bounding box center [578, 345] width 73 height 21
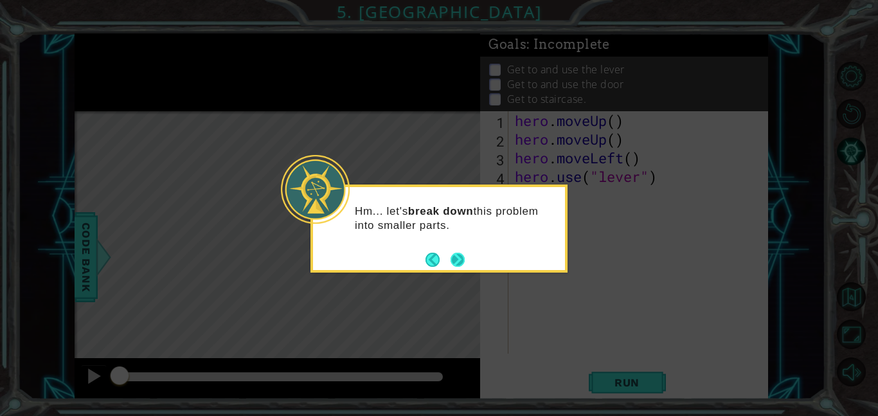
click at [450, 260] on button "Next" at bounding box center [457, 259] width 14 height 14
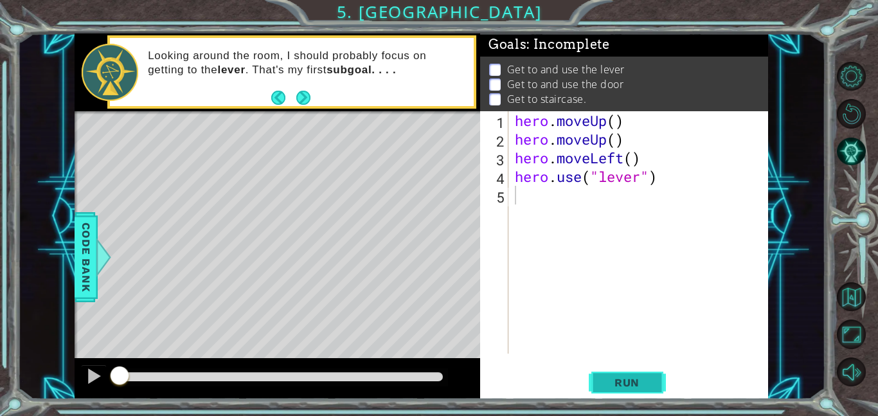
click at [630, 385] on span "Run" at bounding box center [626, 382] width 51 height 13
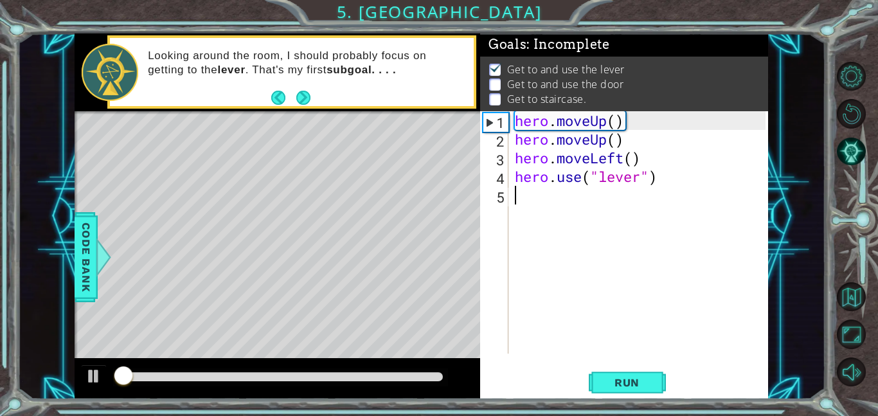
scroll to position [1, 0]
type textarea "h"
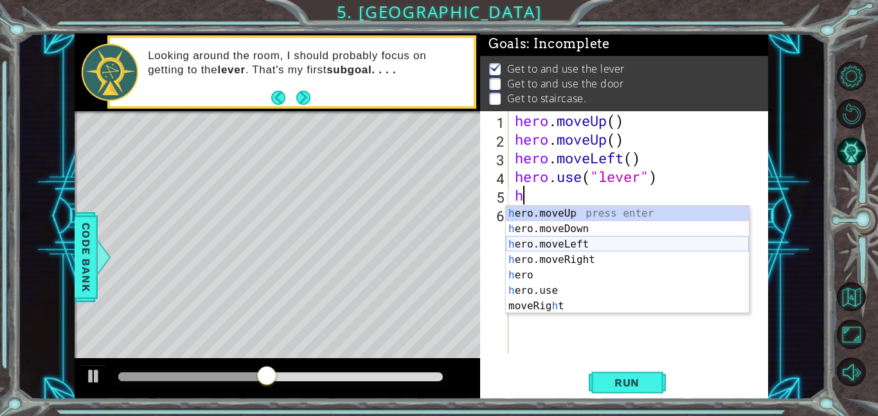
click at [593, 241] on div "h ero.moveUp press enter h ero.moveDown press enter h ero.moveLeft press enter …" at bounding box center [627, 275] width 243 height 139
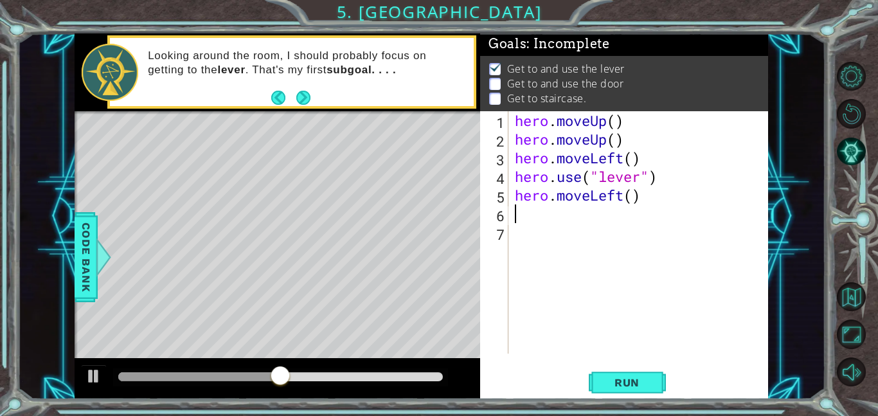
type textarea "h"
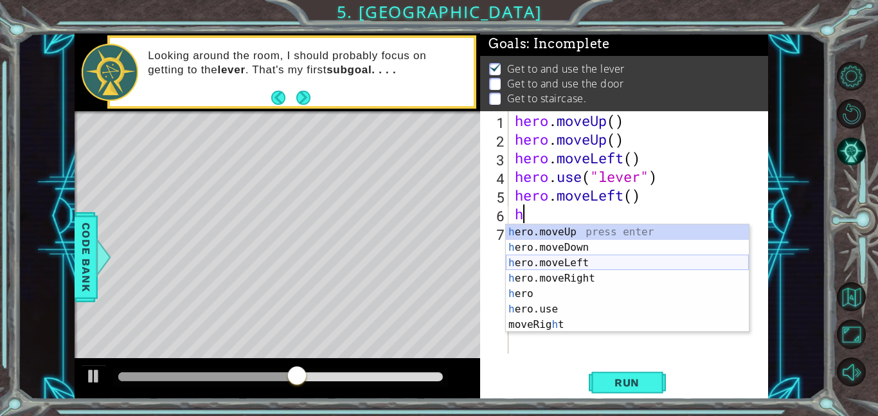
click at [571, 263] on div "h ero.moveUp press enter h ero.moveDown press enter h ero.moveLeft press enter …" at bounding box center [627, 293] width 243 height 139
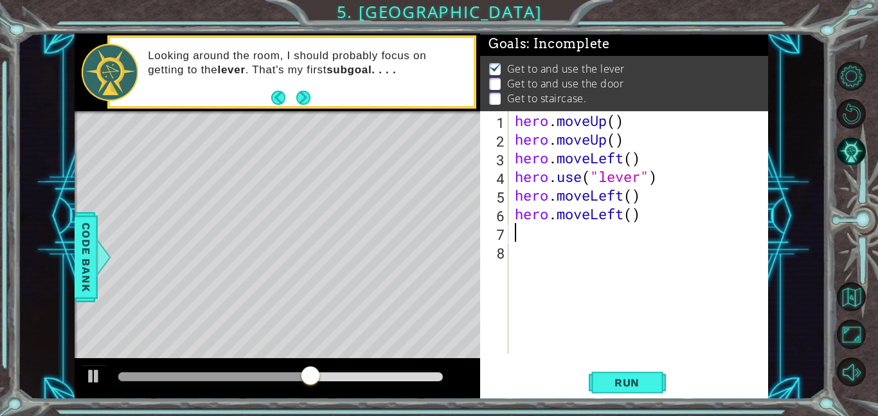
type textarea "h"
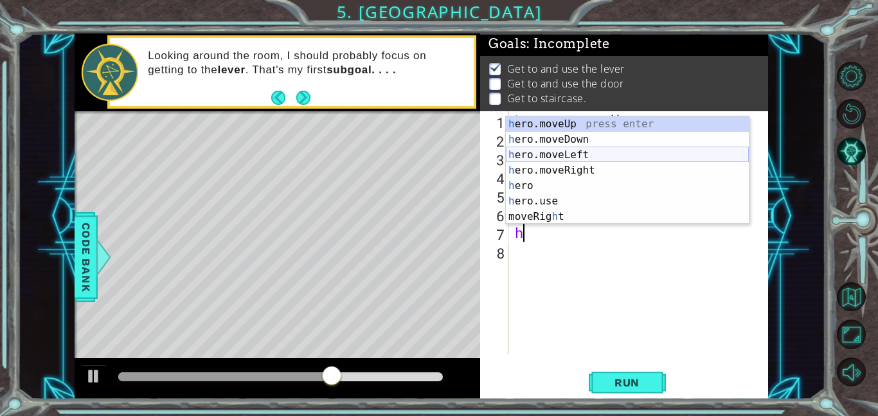
click at [551, 156] on div "h ero.moveUp press enter h ero.moveDown press enter h ero.moveLeft press enter …" at bounding box center [627, 185] width 243 height 139
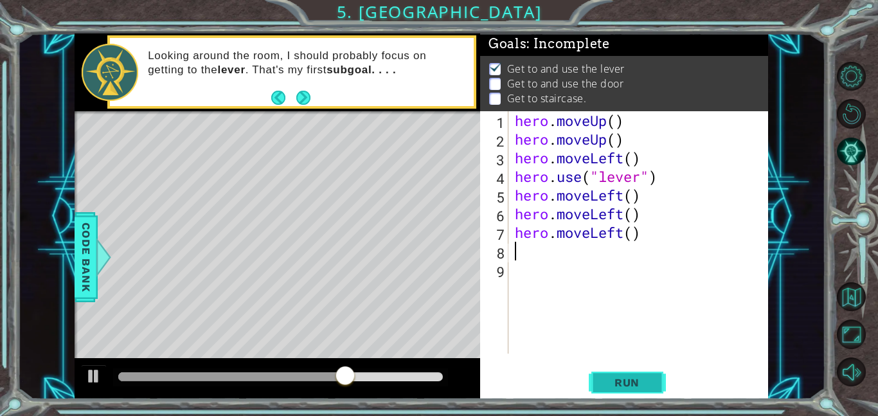
click at [614, 377] on span "Run" at bounding box center [626, 382] width 51 height 13
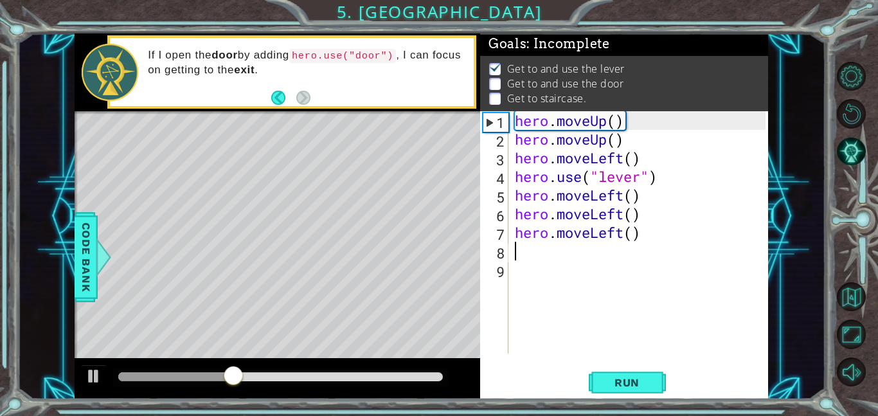
click at [620, 239] on div "hero . moveUp ( ) hero . moveUp ( ) hero . moveLeft ( ) hero . use ( "lever" ) …" at bounding box center [642, 250] width 260 height 279
click at [621, 239] on div "hero . moveUp ( ) hero . moveUp ( ) hero . moveLeft ( ) hero . use ( "lever" ) …" at bounding box center [642, 250] width 260 height 279
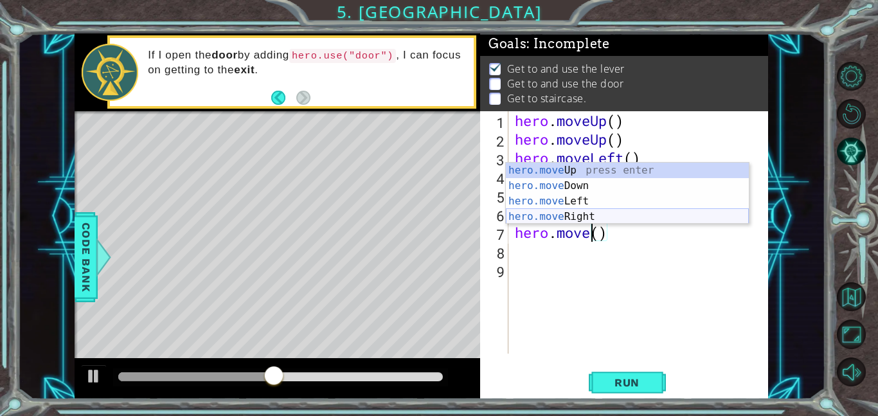
click at [594, 219] on div "hero.move Up press enter hero.move Down press enter hero.move Left press enter …" at bounding box center [627, 209] width 243 height 93
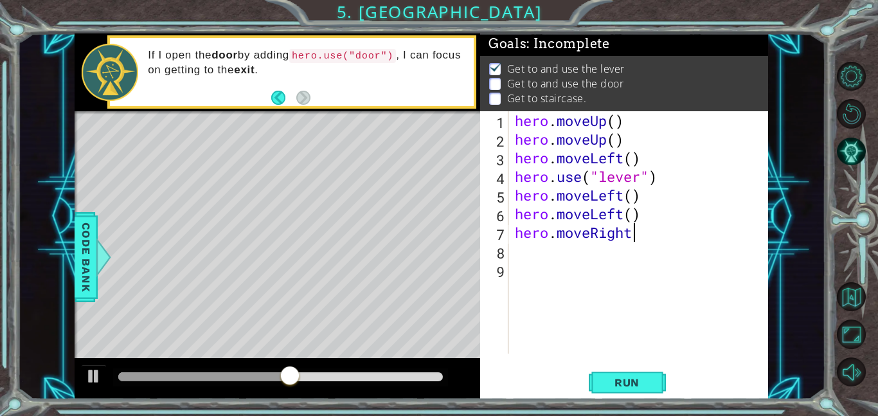
click at [624, 215] on div "hero . moveUp ( ) hero . moveUp ( ) hero . moveLeft ( ) hero . use ( "lever" ) …" at bounding box center [642, 250] width 260 height 279
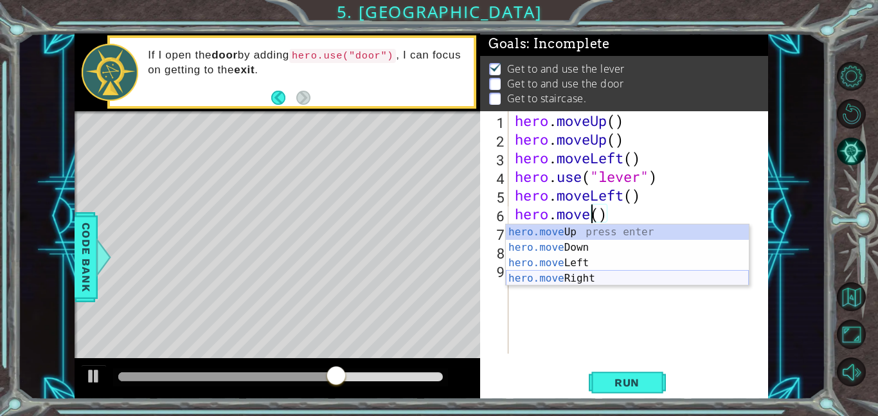
click at [596, 276] on div "hero.move Up press enter hero.move Down press enter hero.move Left press enter …" at bounding box center [627, 270] width 243 height 93
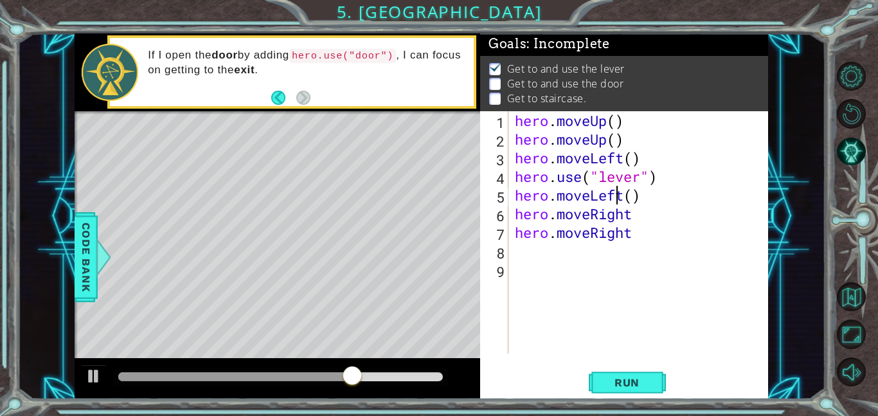
click at [620, 195] on div "hero . moveUp ( ) hero . moveUp ( ) hero . moveLeft ( ) hero . use ( "lever" ) …" at bounding box center [642, 250] width 260 height 279
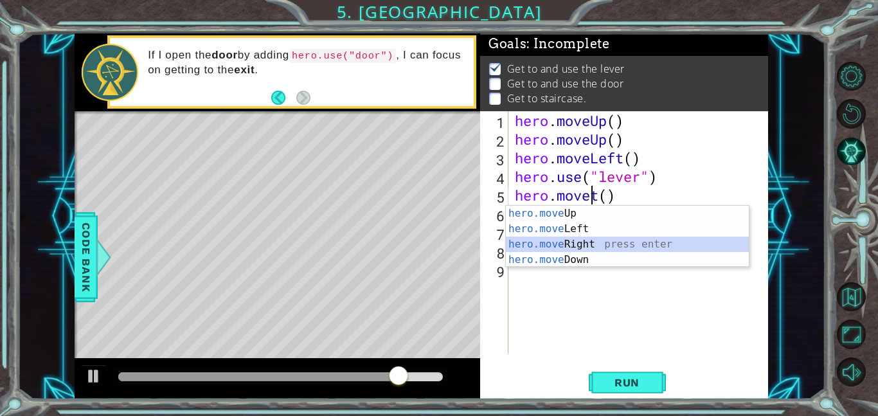
click at [639, 241] on div "hero.move Up press enter hero.move Left press enter hero.move Right press enter…" at bounding box center [627, 252] width 243 height 93
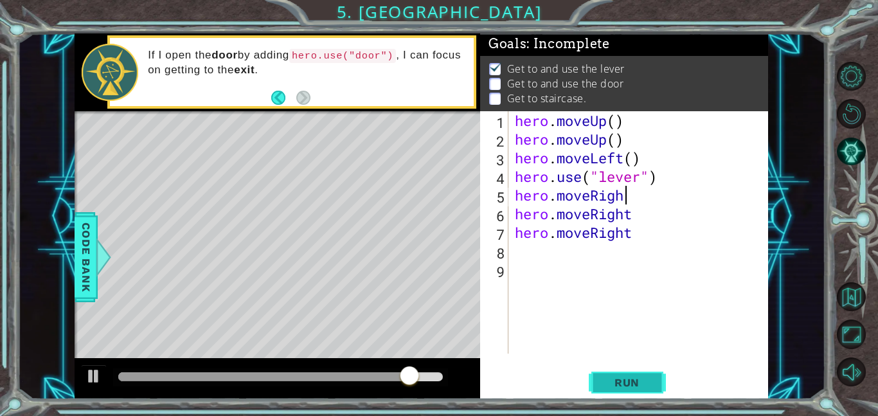
click at [614, 384] on span "Run" at bounding box center [626, 382] width 51 height 13
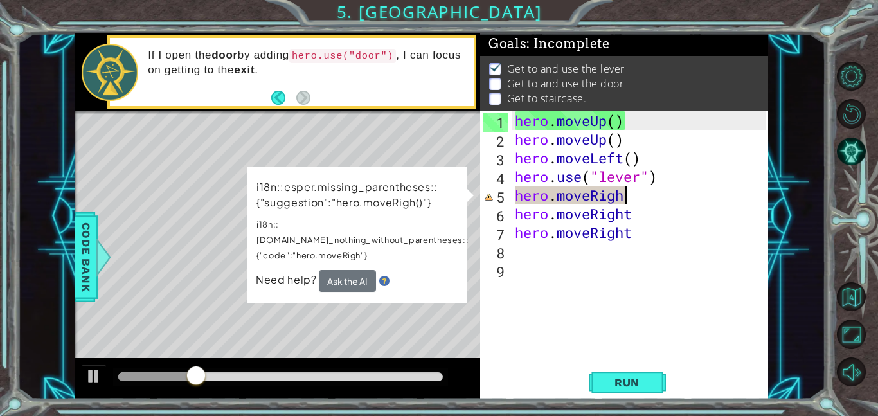
type textarea "hero.moveRight"
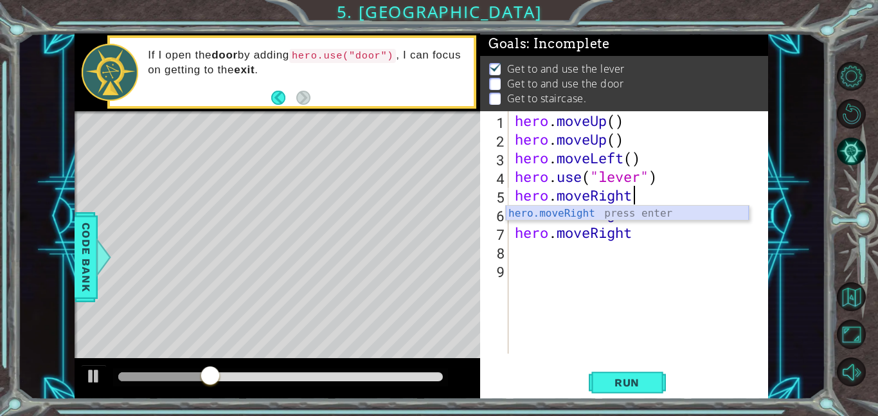
click at [641, 217] on div "hero.moveRight press enter" at bounding box center [627, 229] width 243 height 46
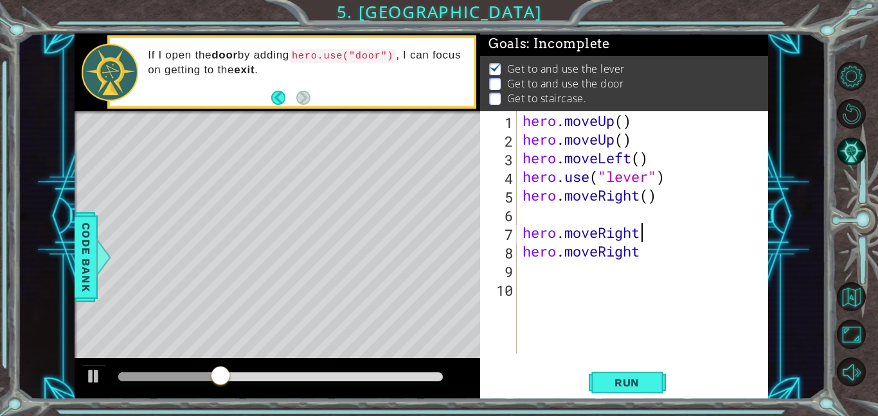
click at [652, 231] on div "hero . moveUp ( ) hero . moveUp ( ) hero . moveLeft ( ) hero . use ( "lever" ) …" at bounding box center [646, 250] width 252 height 279
click at [662, 260] on div "hero . moveUp ( ) hero . moveUp ( ) hero . moveLeft ( ) hero . use ( "lever" ) …" at bounding box center [646, 250] width 252 height 279
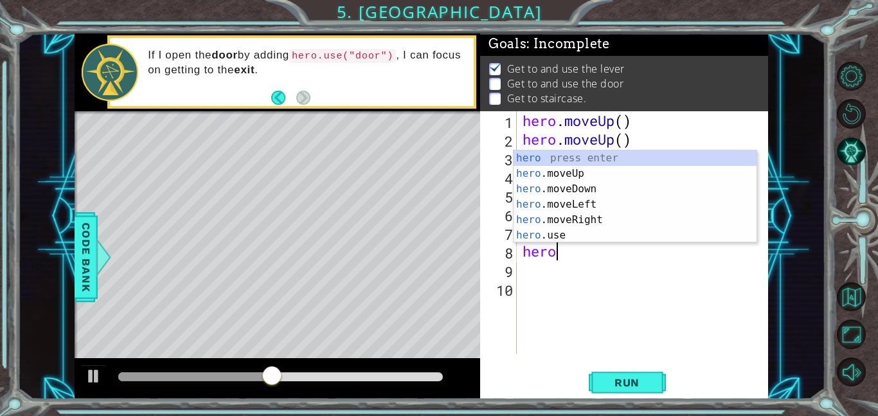
type textarea "h"
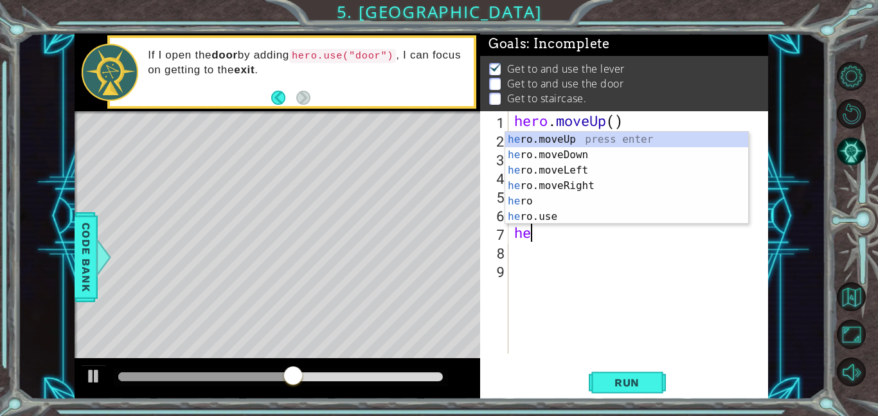
type textarea "h"
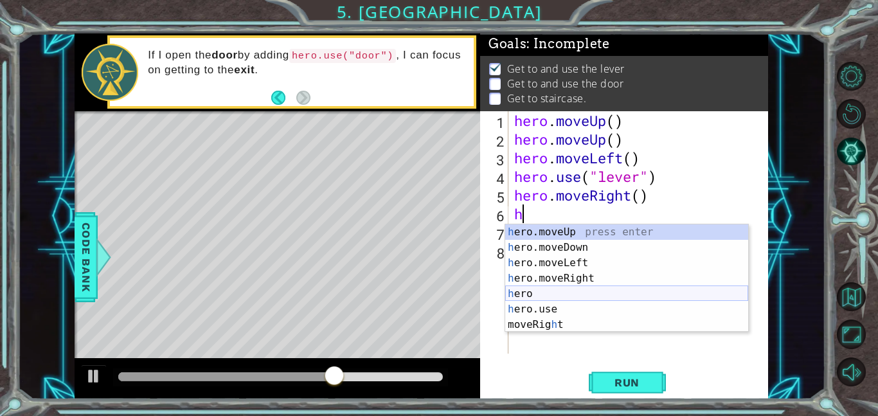
click at [574, 287] on div "h ero.moveUp press enter h ero.moveDown press enter h ero.moveLeft press enter …" at bounding box center [626, 293] width 243 height 139
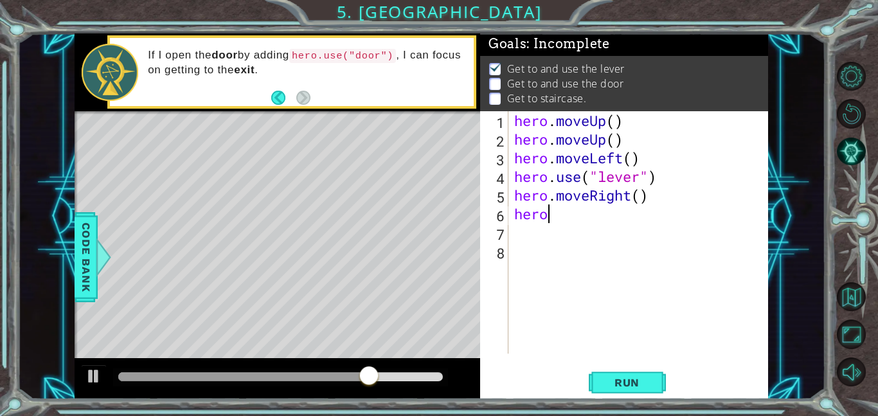
scroll to position [0, 1]
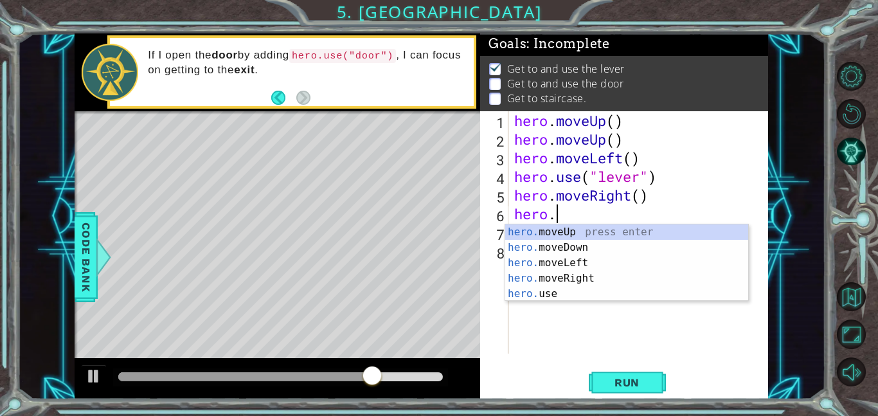
type textarea "hero.m"
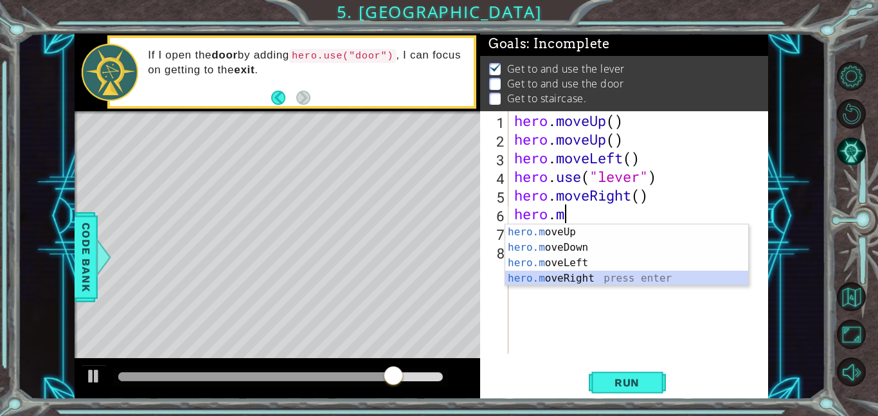
click at [585, 276] on div "hero.m oveUp press enter hero.m oveDown press enter hero.m oveLeft press enter …" at bounding box center [626, 270] width 243 height 93
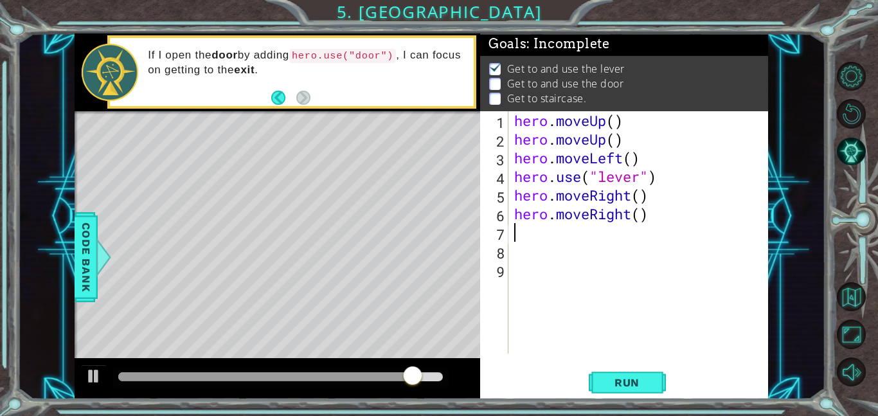
type textarea "h"
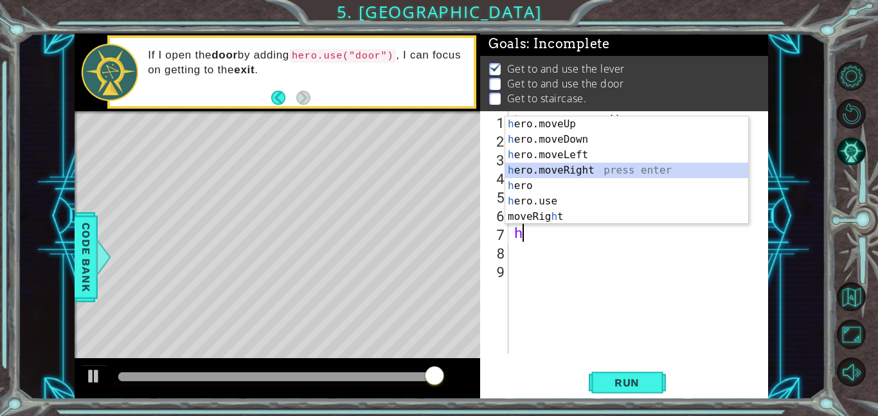
click at [556, 170] on div "h ero.moveUp press enter h ero.moveDown press enter h ero.moveLeft press enter …" at bounding box center [626, 185] width 243 height 139
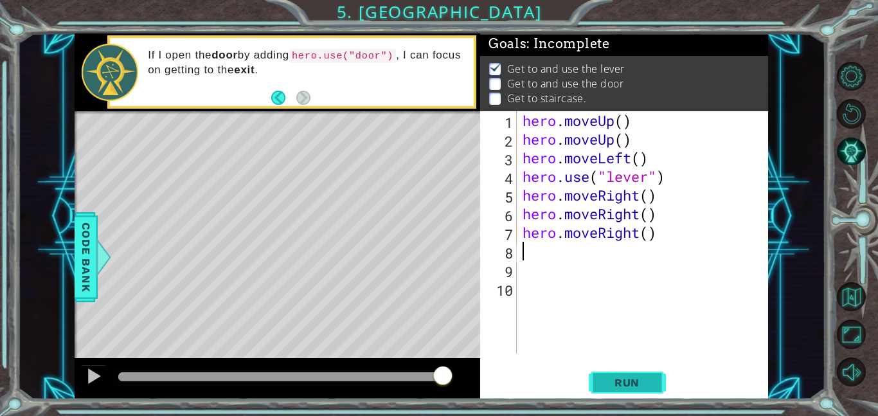
click at [607, 373] on button "Run" at bounding box center [627, 382] width 77 height 29
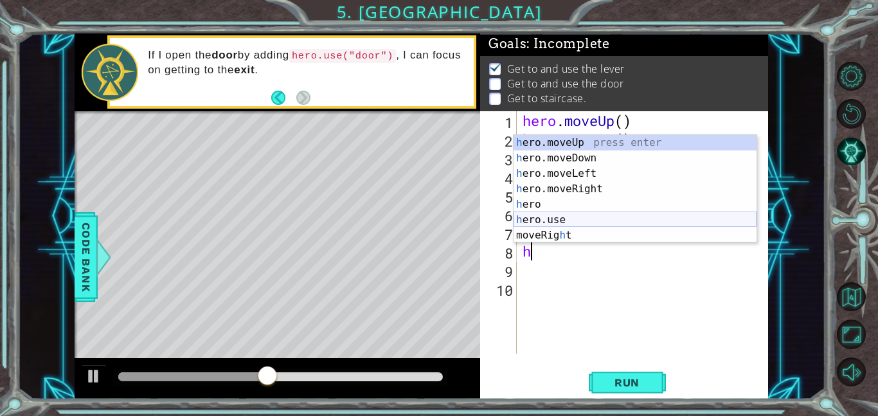
click at [580, 217] on div "h ero.moveUp press enter h ero.moveDown press enter h ero.moveLeft press enter …" at bounding box center [634, 204] width 243 height 139
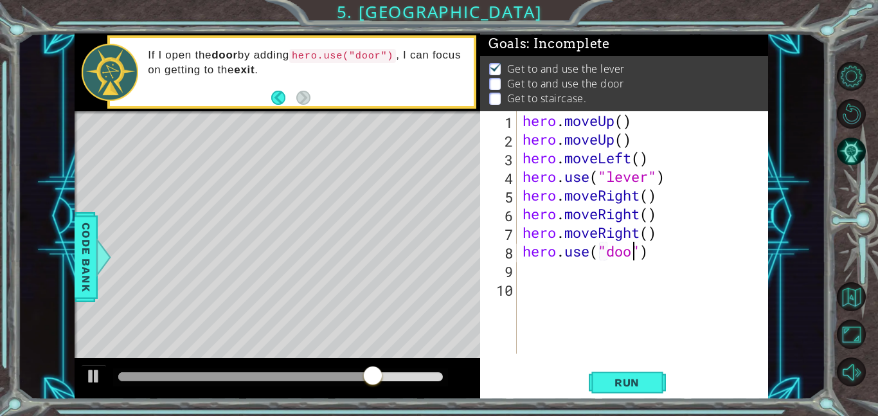
scroll to position [0, 5]
type textarea "hero.use("door")"
click at [616, 384] on span "Run" at bounding box center [626, 382] width 51 height 13
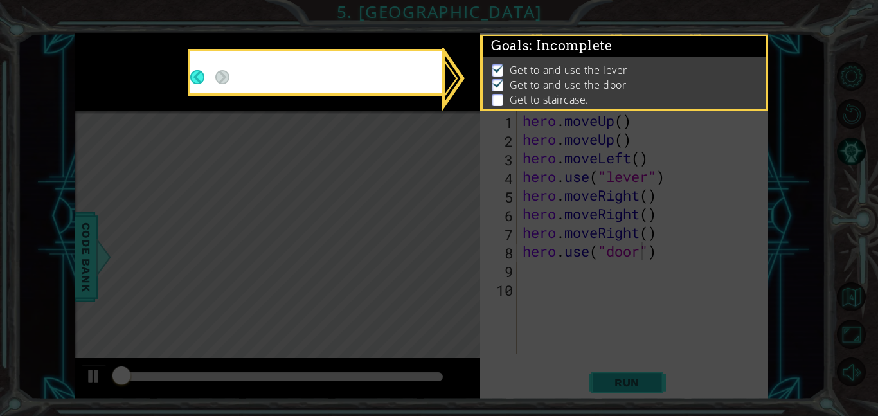
scroll to position [1, 0]
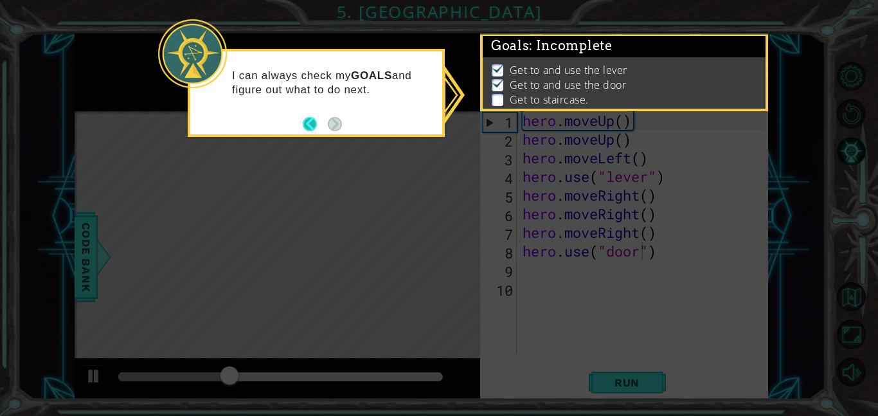
click at [313, 125] on button "Back" at bounding box center [315, 124] width 25 height 14
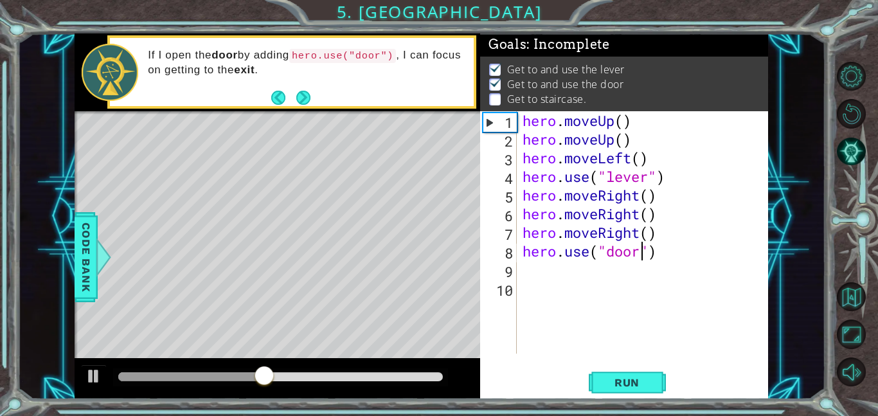
scroll to position [0, 0]
type textarea "h"
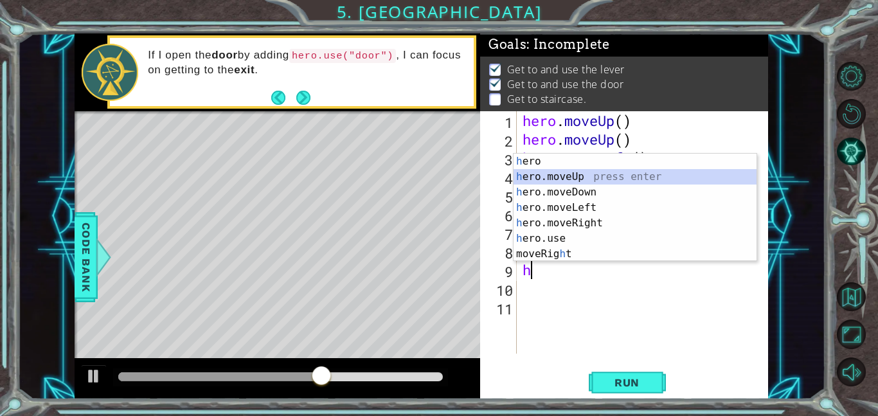
click at [570, 176] on div "h ero press enter h ero.moveUp press enter h ero.moveDown press enter h ero.mov…" at bounding box center [634, 223] width 243 height 139
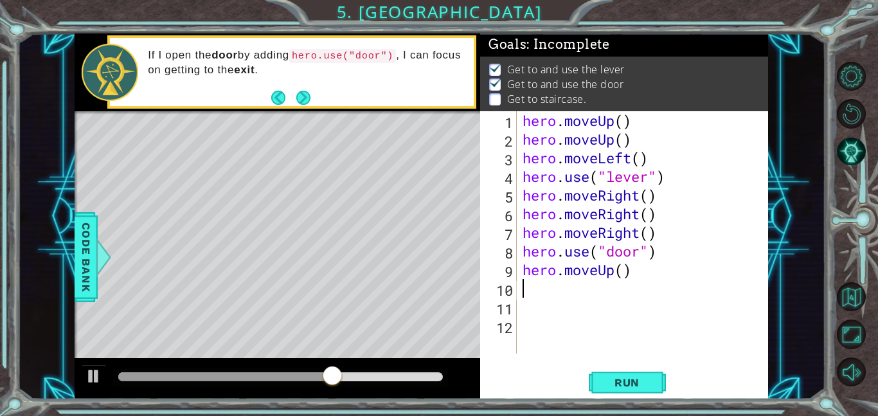
type textarea "h"
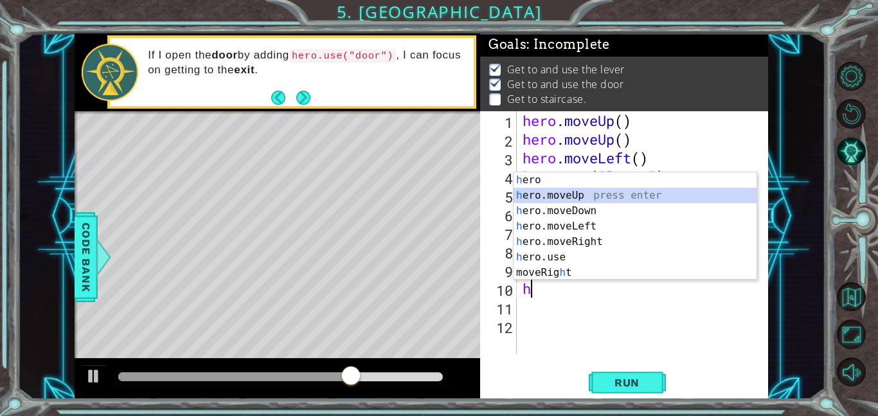
click at [561, 191] on div "h ero press enter h ero.moveUp press enter h ero.moveDown press enter h ero.mov…" at bounding box center [634, 241] width 243 height 139
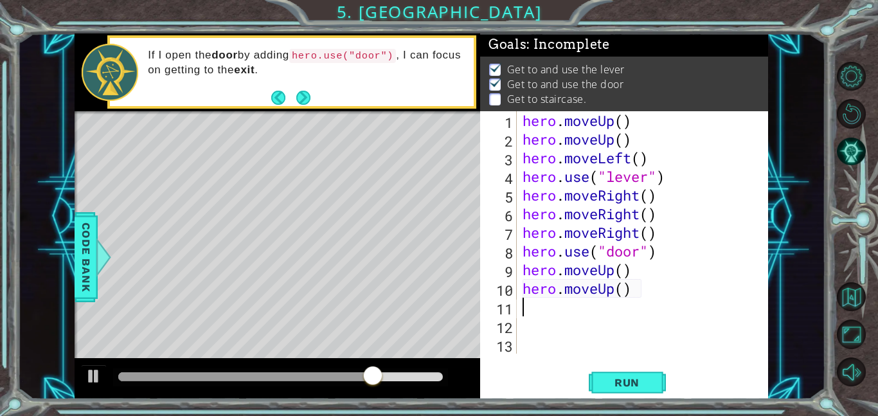
type textarea "h"
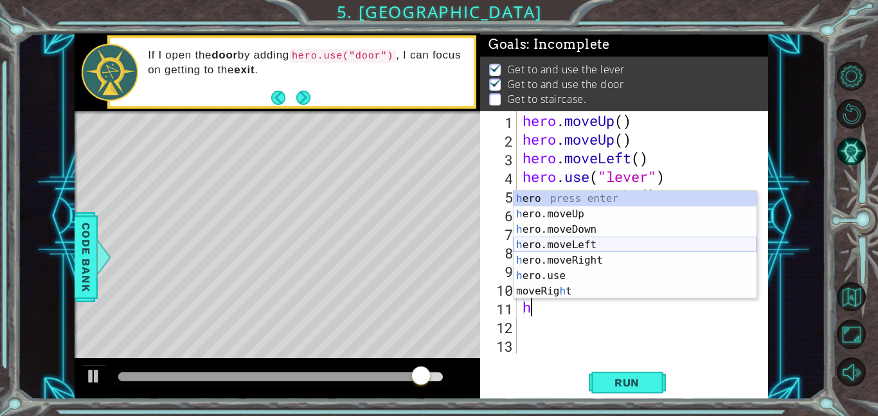
click at [578, 245] on div "h ero press enter h ero.moveUp press enter h ero.moveDown press enter h ero.mov…" at bounding box center [634, 260] width 243 height 139
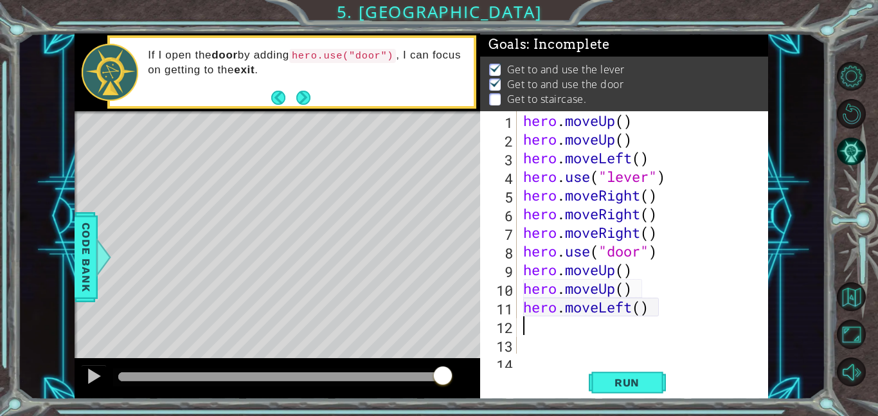
type textarea "h"
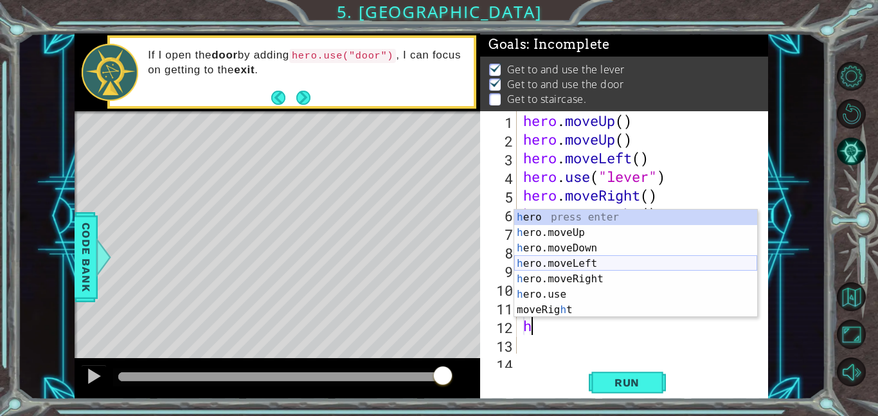
click at [582, 260] on div "h ero press enter h ero.moveUp press enter h ero.moveDown press enter h ero.mov…" at bounding box center [635, 278] width 243 height 139
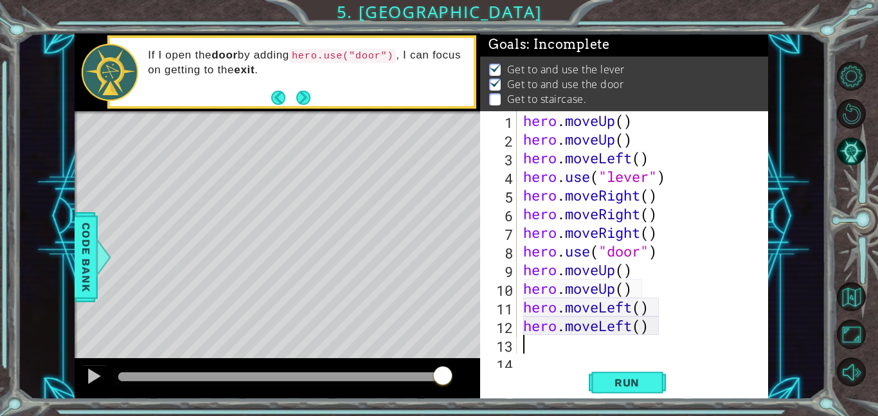
type textarea "h"
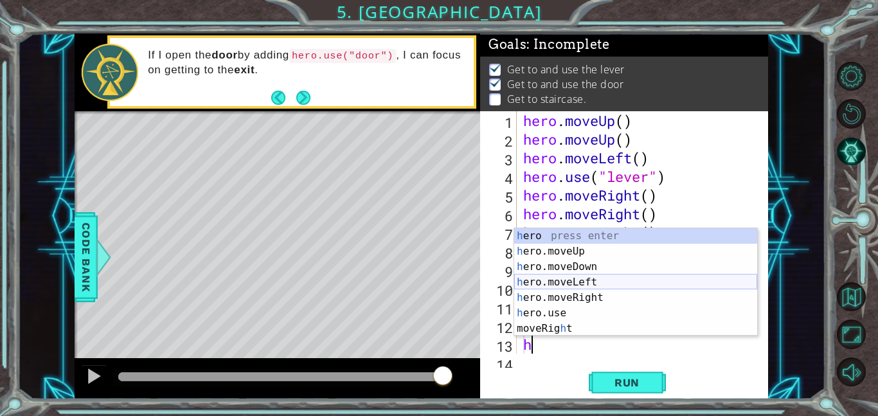
click at [600, 281] on div "h ero press enter h ero.moveUp press enter h ero.moveDown press enter h ero.mov…" at bounding box center [635, 297] width 243 height 139
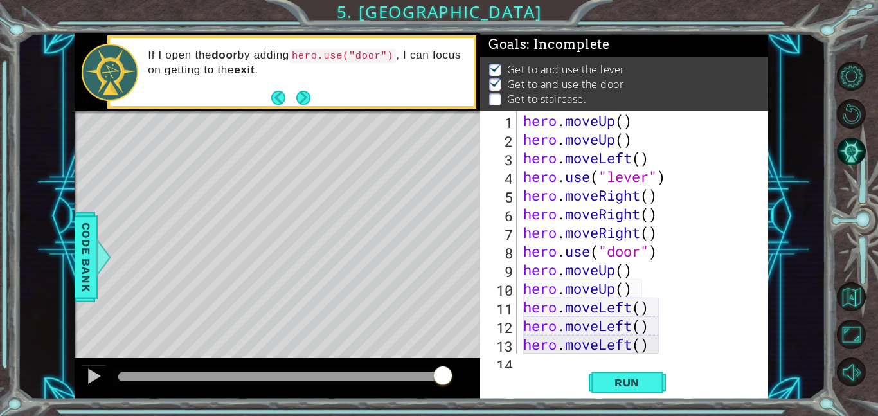
click at [579, 364] on div "1 2 3 4 5 6 7 8 9 10 11 12 13 14 hero . moveUp ( ) hero . moveUp ( ) hero . mov…" at bounding box center [624, 255] width 288 height 288
click at [578, 358] on div "1 2 3 4 5 6 7 8 9 10 11 12 13 14 hero . moveUp ( ) hero . moveUp ( ) hero . mov…" at bounding box center [624, 255] width 288 height 288
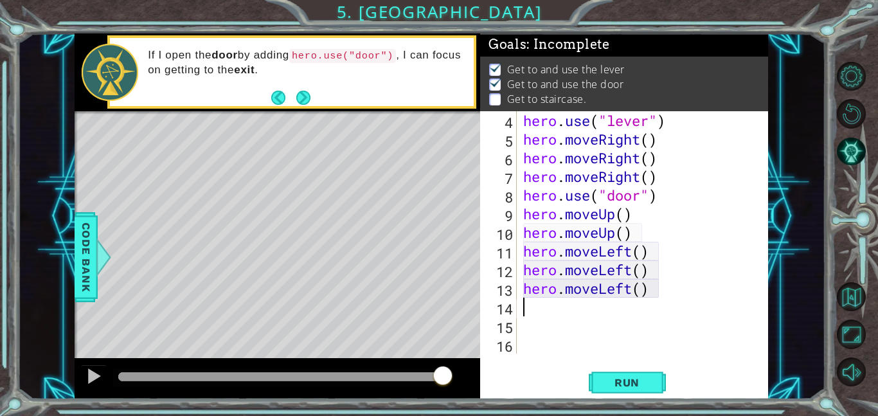
type textarea "h"
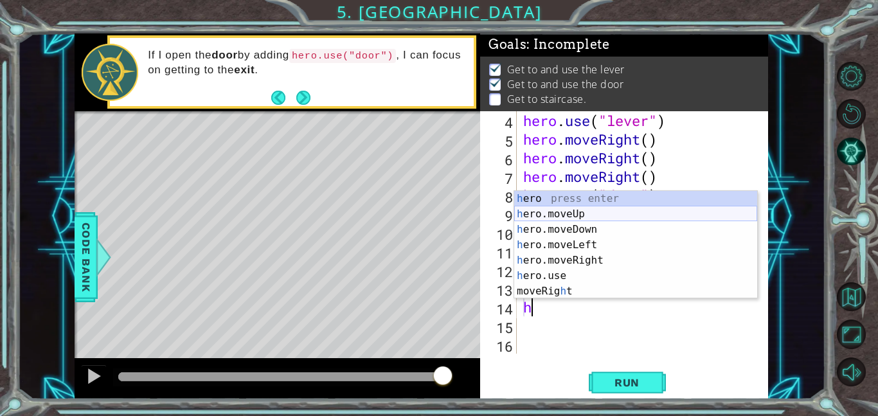
click at [555, 210] on div "h ero press enter h ero.moveUp press enter h ero.moveDown press enter h ero.mov…" at bounding box center [635, 260] width 243 height 139
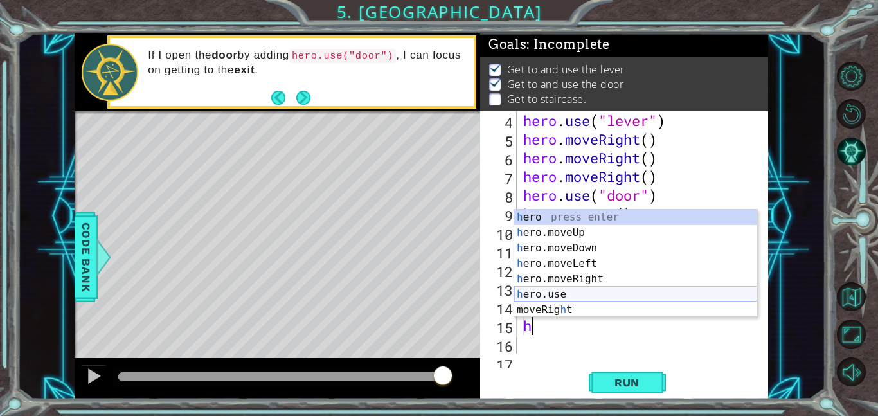
click at [599, 290] on div "h ero press enter h ero.moveUp press enter h ero.moveDown press enter h ero.mov…" at bounding box center [635, 278] width 243 height 139
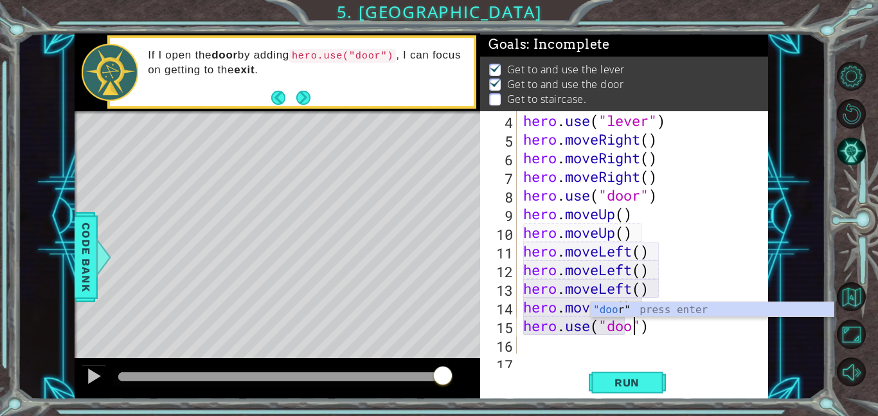
scroll to position [0, 5]
type textarea "hero.use("door")"
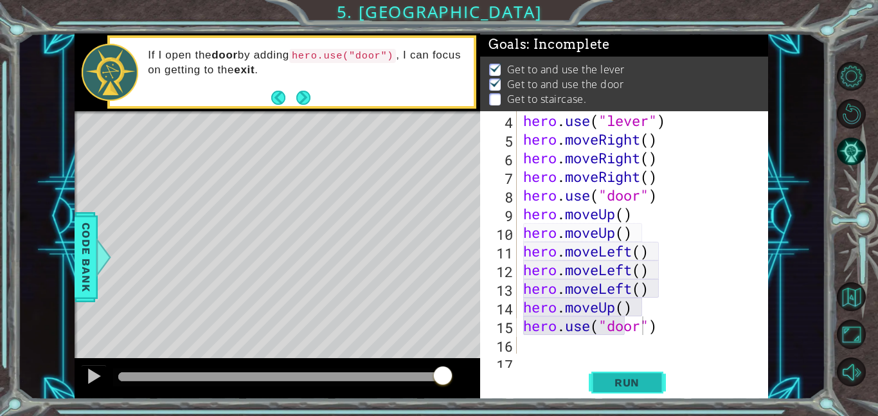
click at [622, 374] on button "Run" at bounding box center [627, 382] width 77 height 29
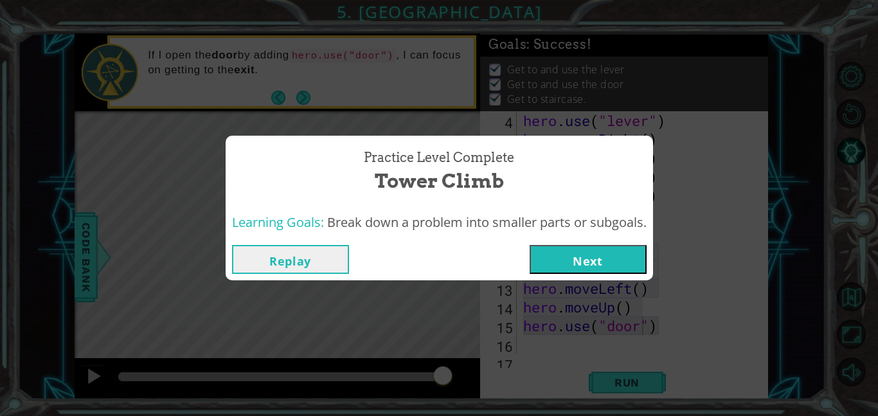
click at [562, 247] on button "Next" at bounding box center [587, 259] width 117 height 29
